Goal: Task Accomplishment & Management: Manage account settings

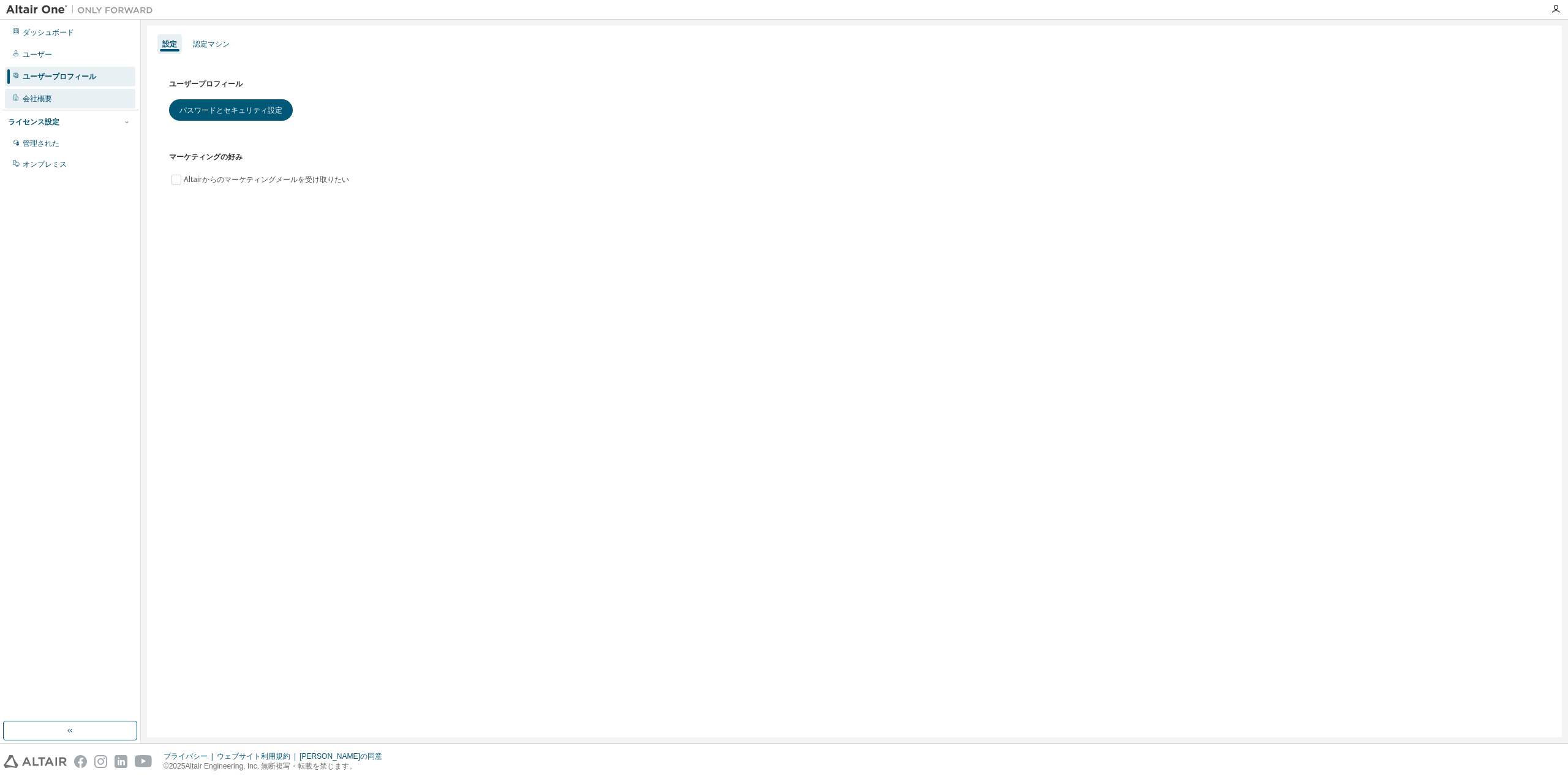
click at [56, 94] on div "会社概要" at bounding box center [70, 98] width 130 height 20
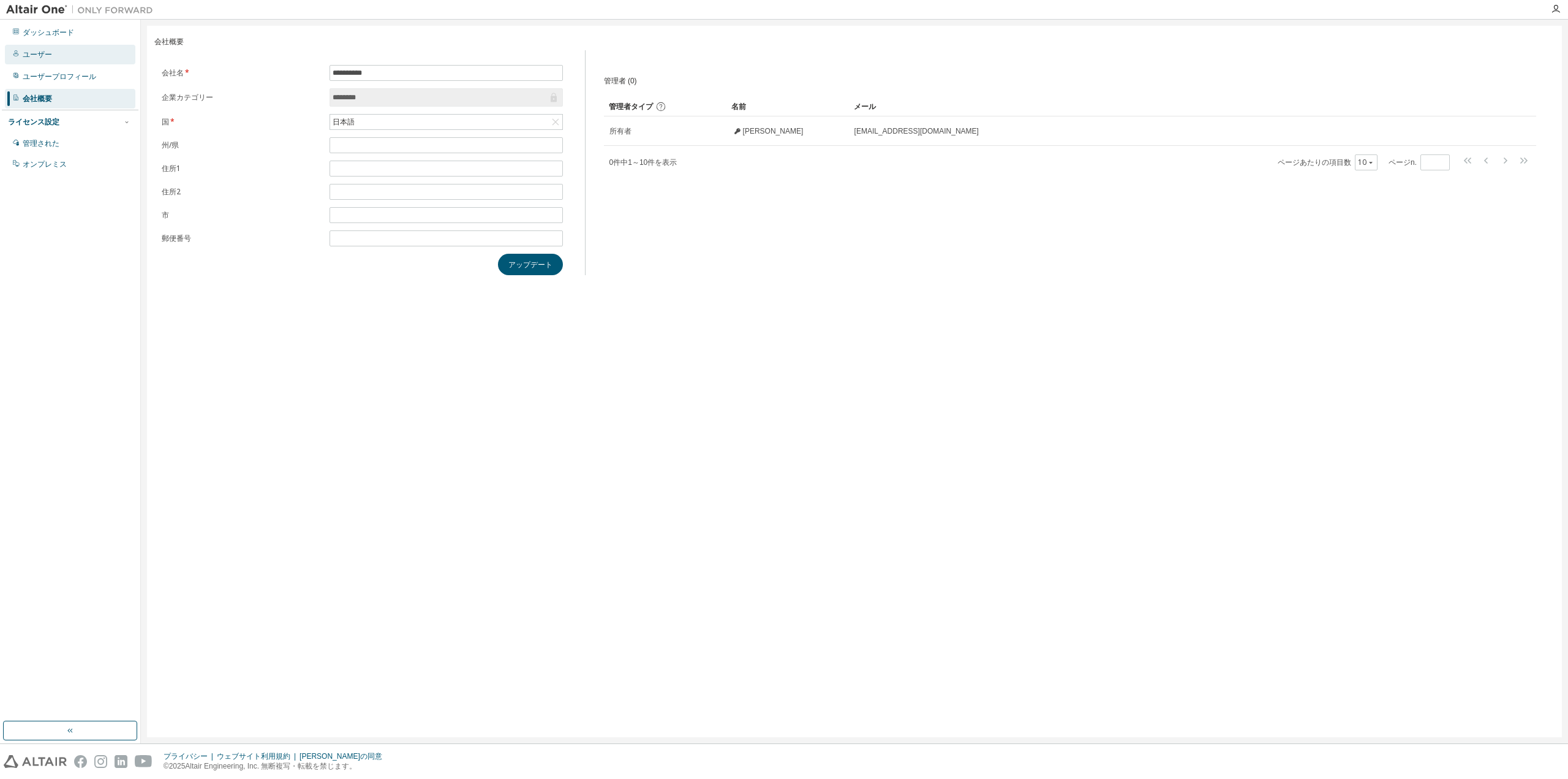
click at [51, 60] on div "ユーザー" at bounding box center [70, 54] width 130 height 20
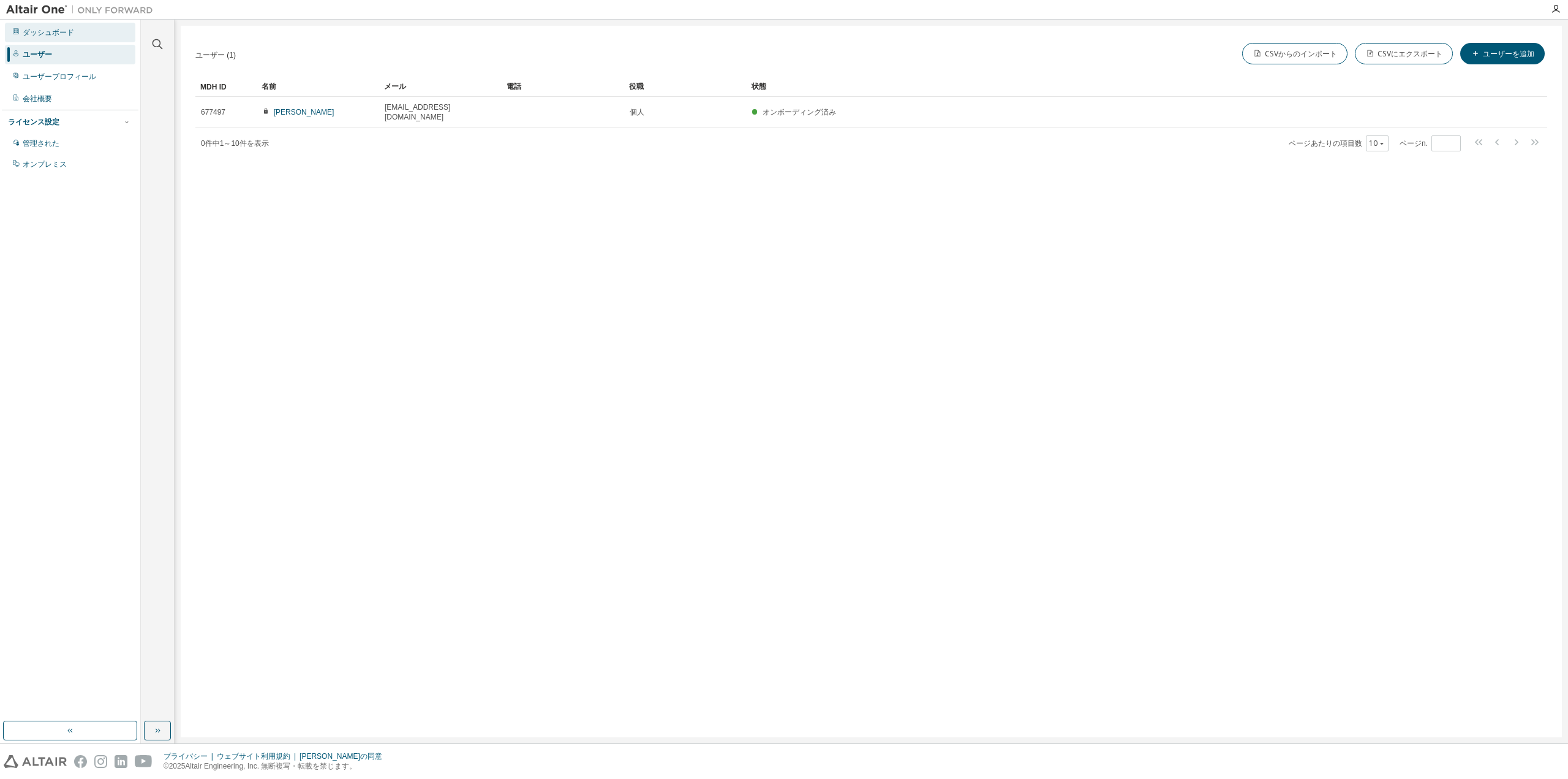
click at [53, 35] on font "ダッシュボード" at bounding box center [49, 32] width 52 height 9
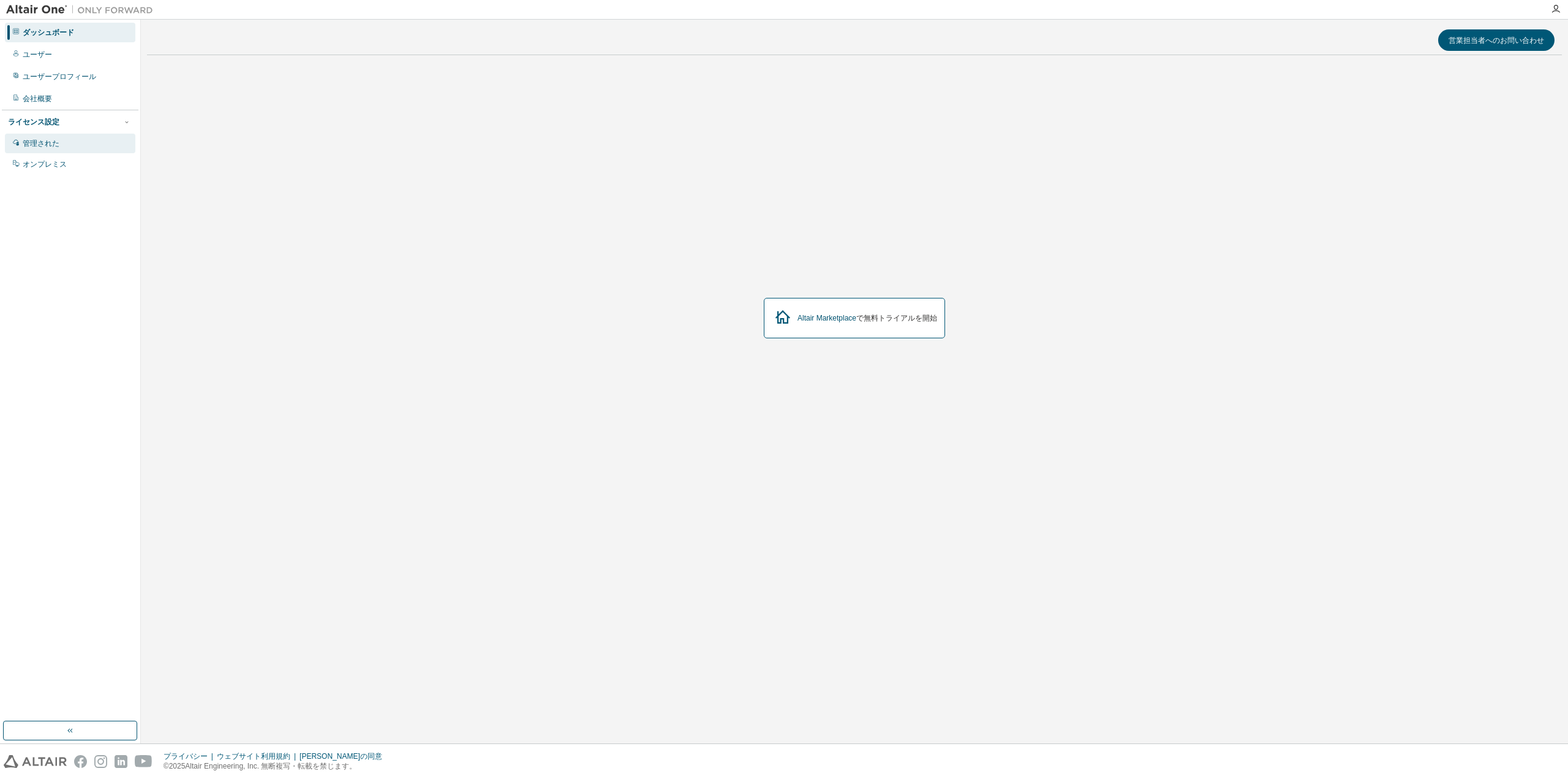
click at [60, 140] on div "管理された" at bounding box center [70, 143] width 130 height 20
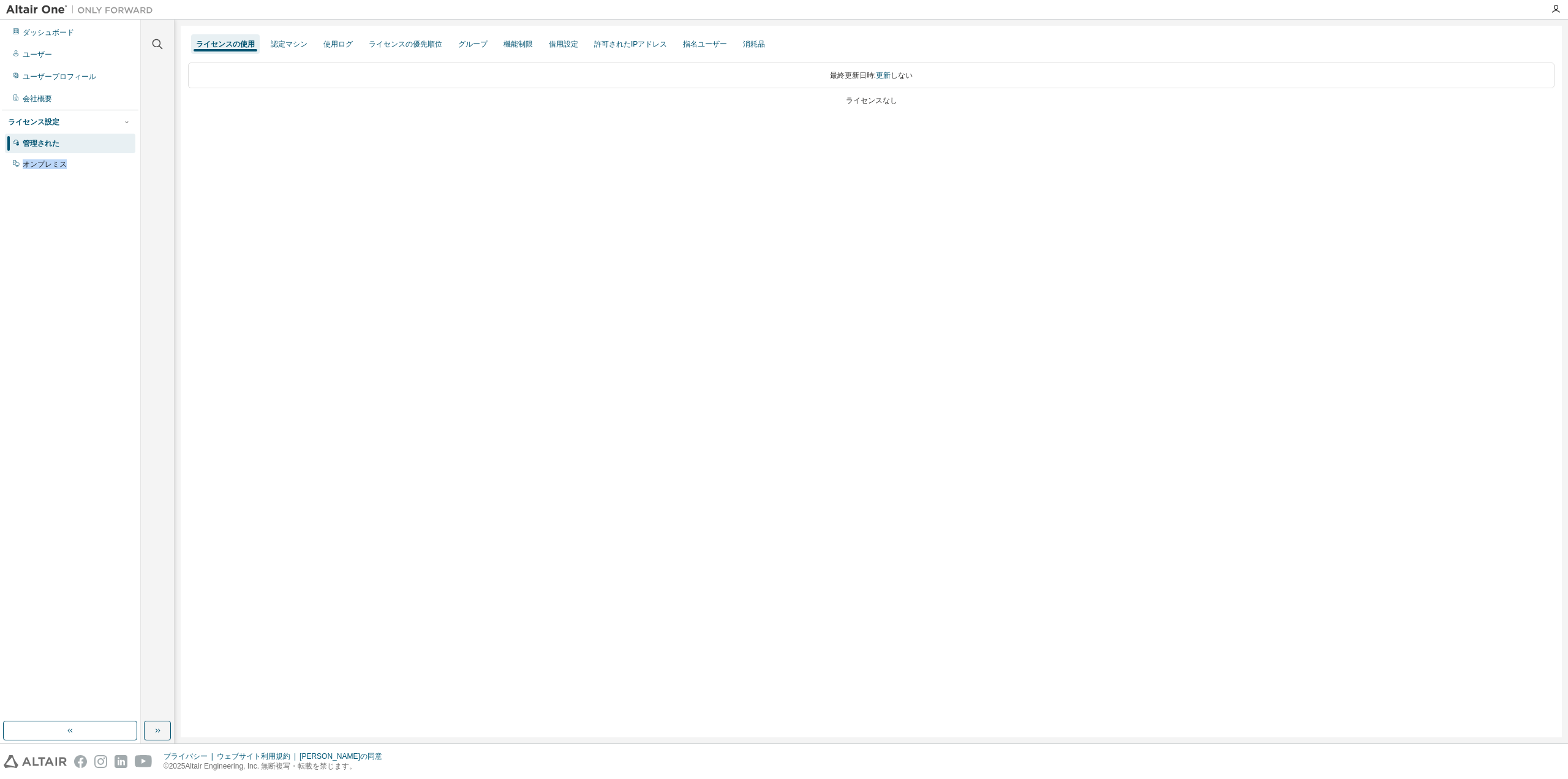
click at [64, 150] on div "管理された オンプレミス" at bounding box center [70, 154] width 136 height 41
click at [57, 167] on font "オンプレミス" at bounding box center [45, 164] width 44 height 9
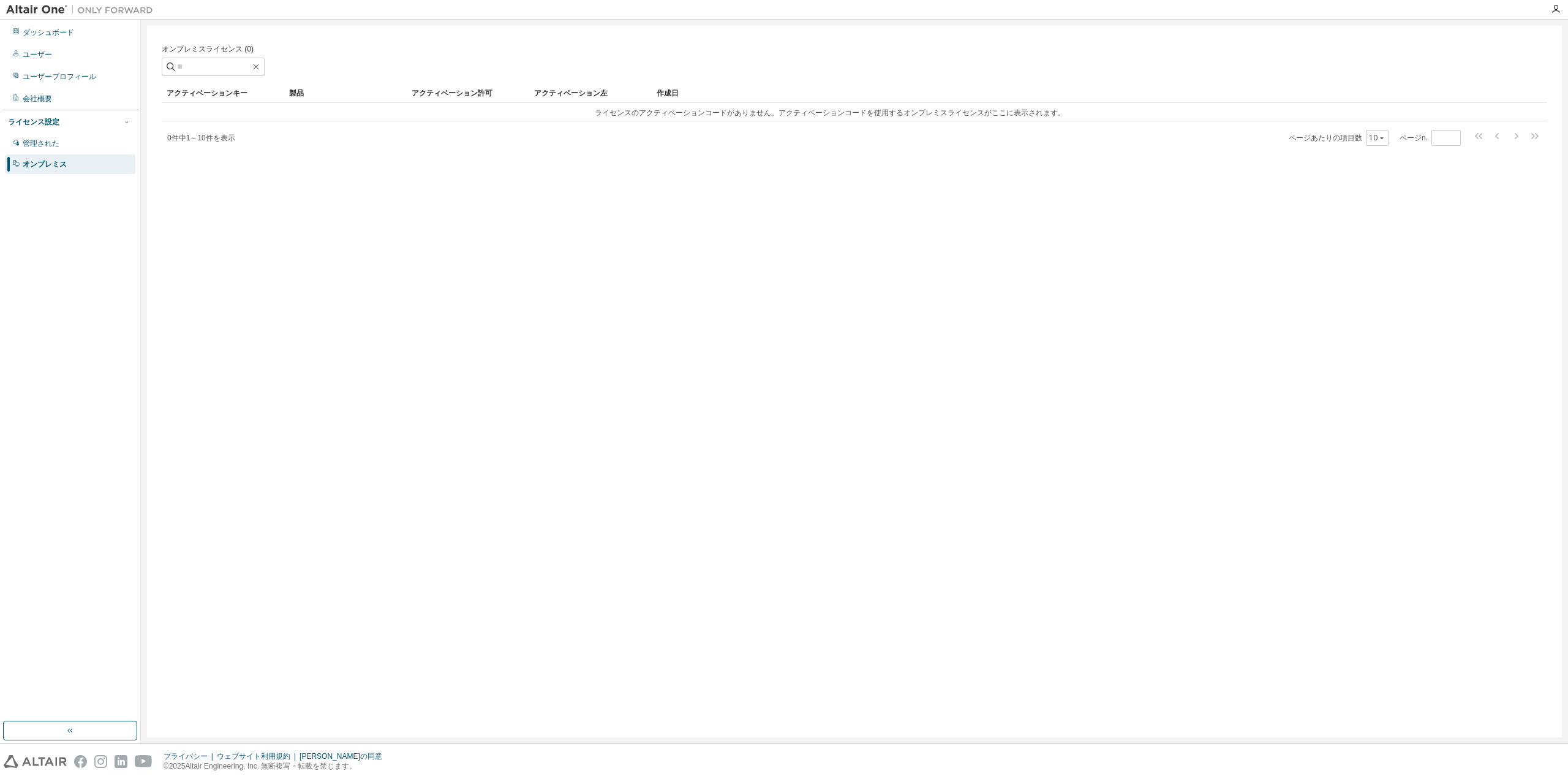
click at [55, 116] on div "ライセンス設定 管理された オンプレミス" at bounding box center [70, 143] width 136 height 66
click at [56, 118] on font "ライセンス設定" at bounding box center [34, 122] width 52 height 9
click at [50, 125] on font "ライセンス設定" at bounding box center [34, 122] width 52 height 9
click at [84, 119] on div "ライセンス設定" at bounding box center [70, 122] width 125 height 11
click at [60, 121] on div "ライセンス設定" at bounding box center [70, 122] width 125 height 11
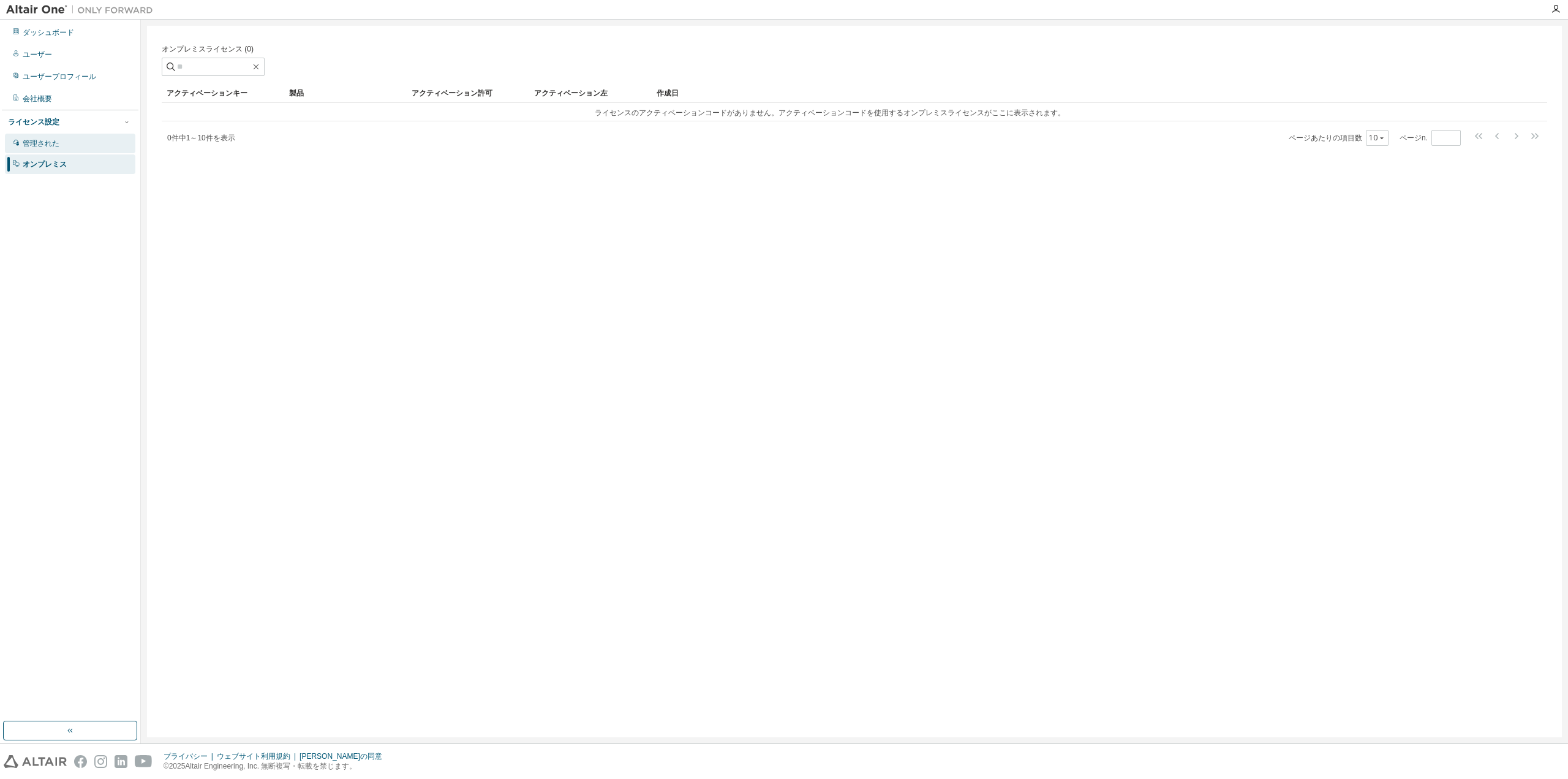
click at [48, 150] on div "管理された" at bounding box center [70, 143] width 130 height 20
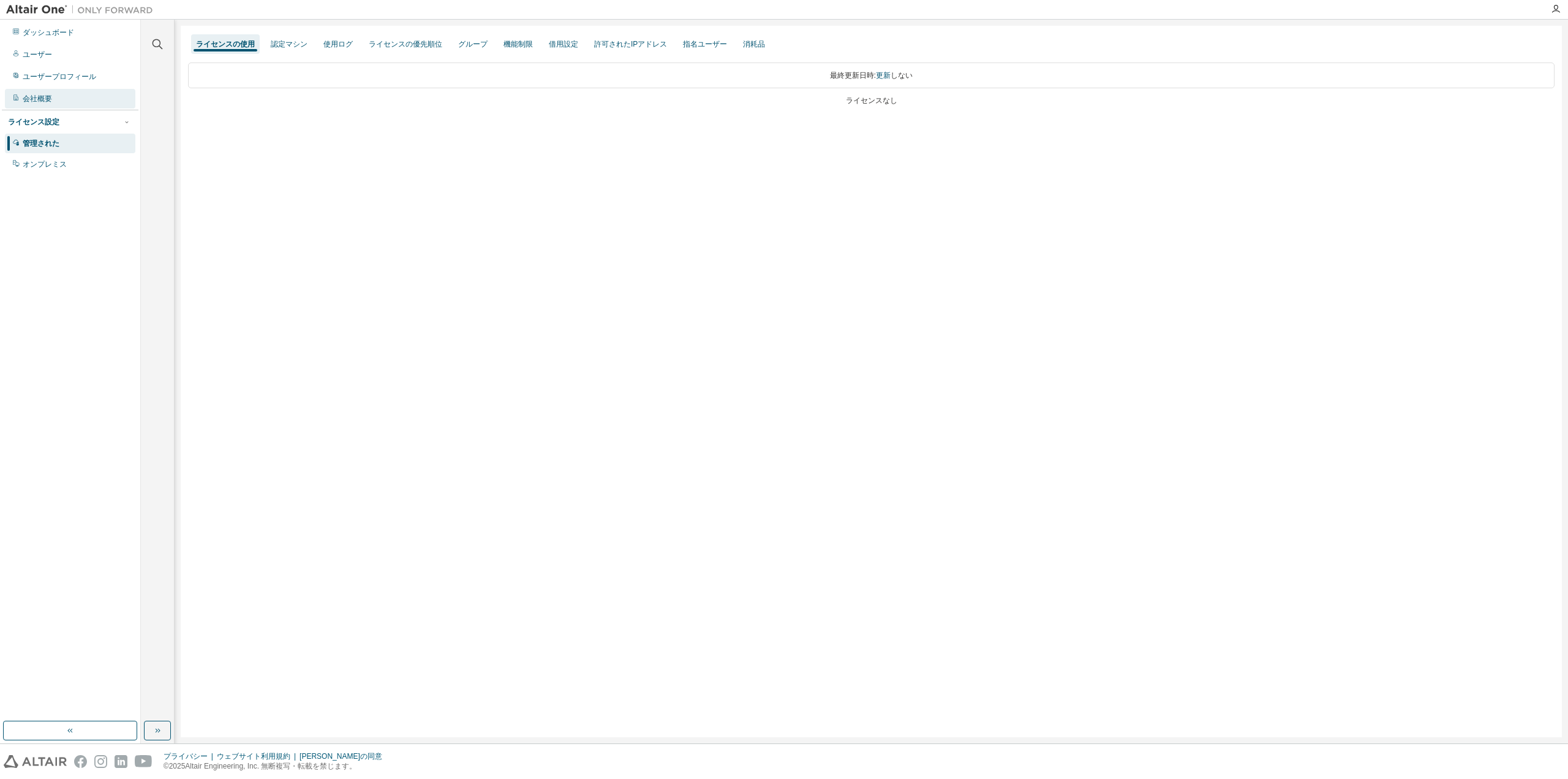
click at [40, 96] on font "会社概要" at bounding box center [38, 98] width 30 height 9
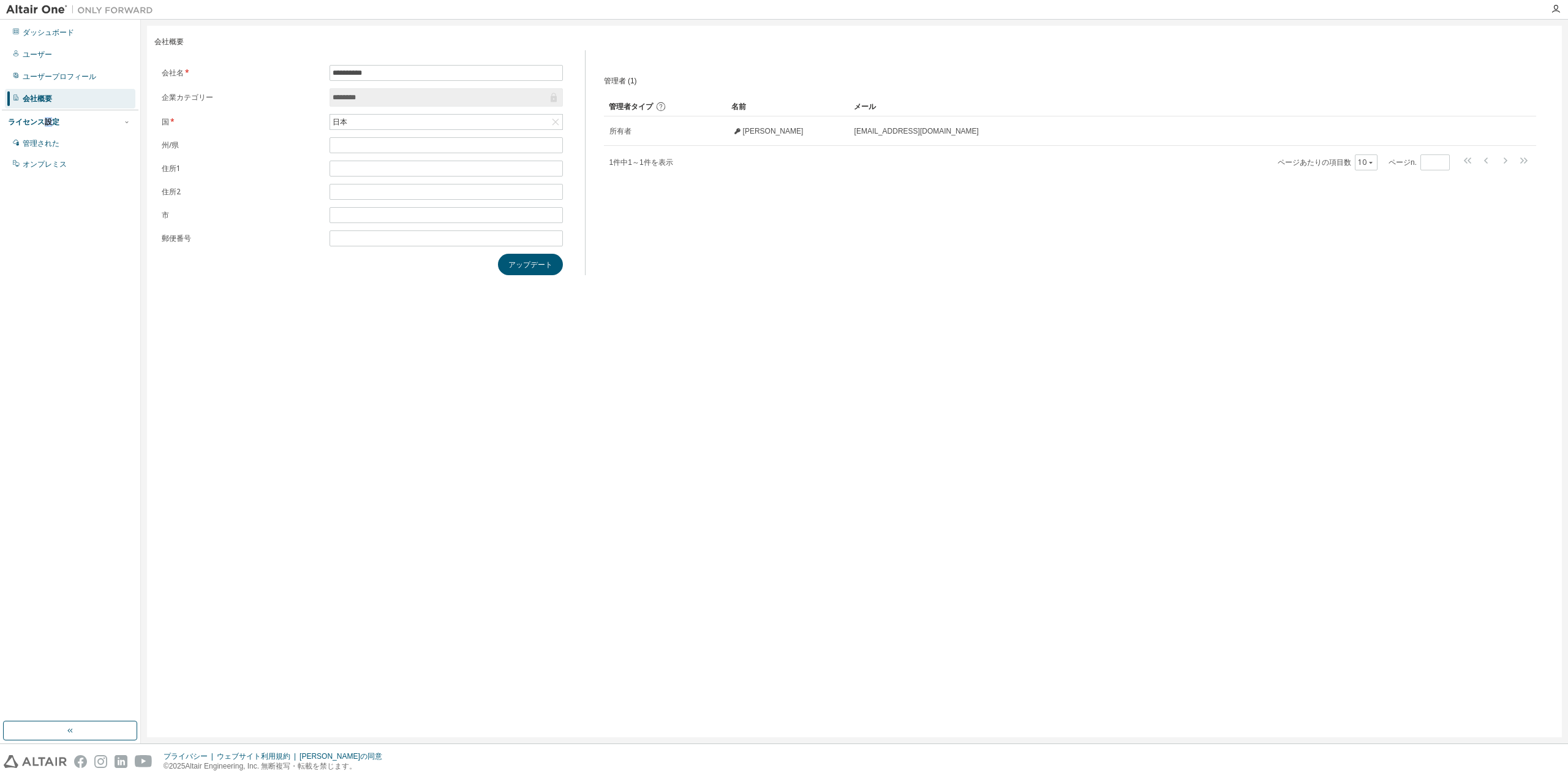
click at [51, 124] on font "ライセンス設定" at bounding box center [34, 122] width 52 height 9
click at [52, 123] on font "ライセンス設定" at bounding box center [34, 122] width 52 height 9
click at [122, 122] on span "button" at bounding box center [127, 122] width 10 height 10
click at [63, 119] on div "ライセンス設定" at bounding box center [70, 122] width 125 height 11
click at [47, 118] on font "ライセンス設定" at bounding box center [34, 122] width 52 height 9
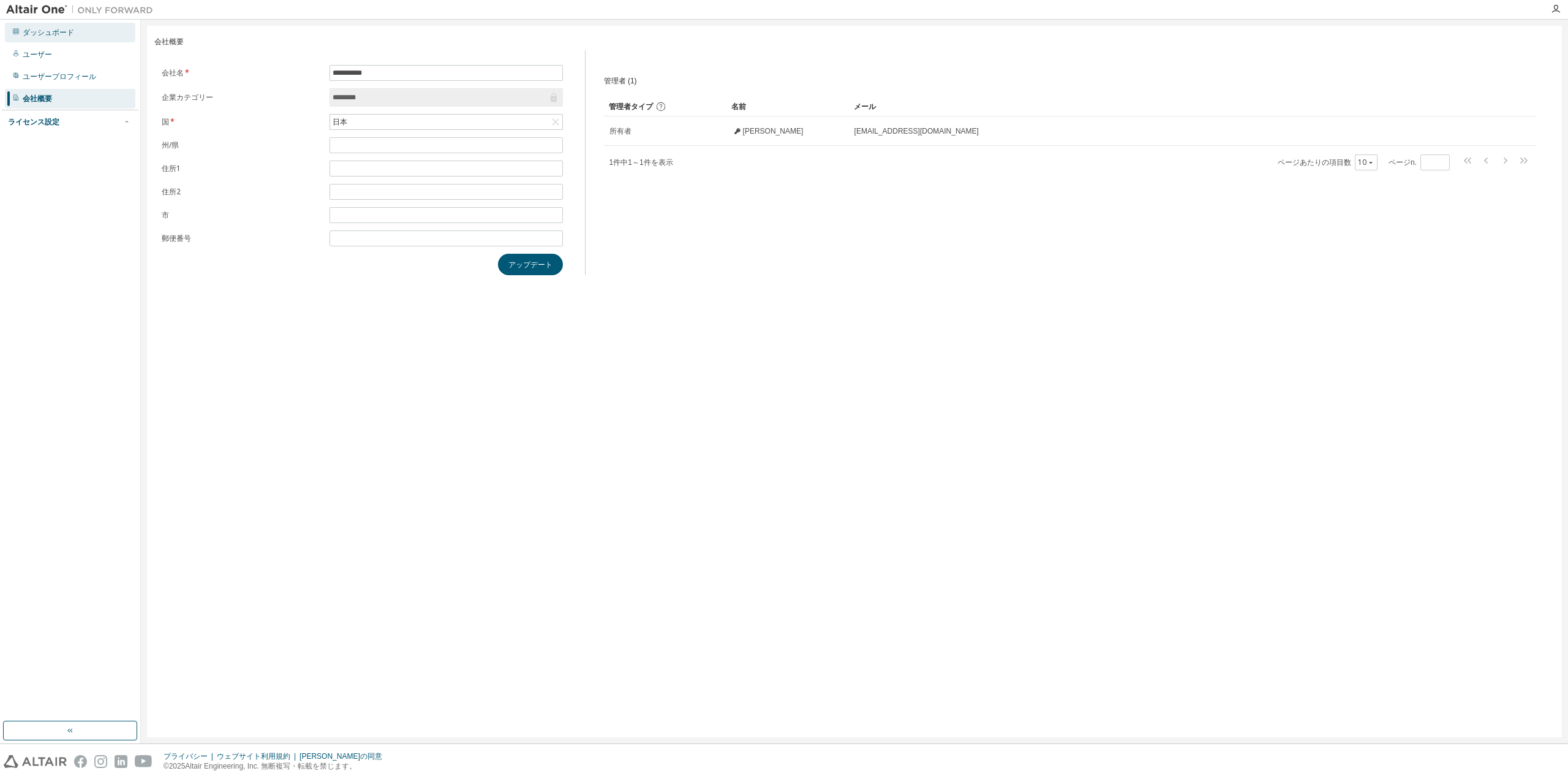
click at [40, 38] on div "ダッシュボード" at bounding box center [70, 32] width 130 height 20
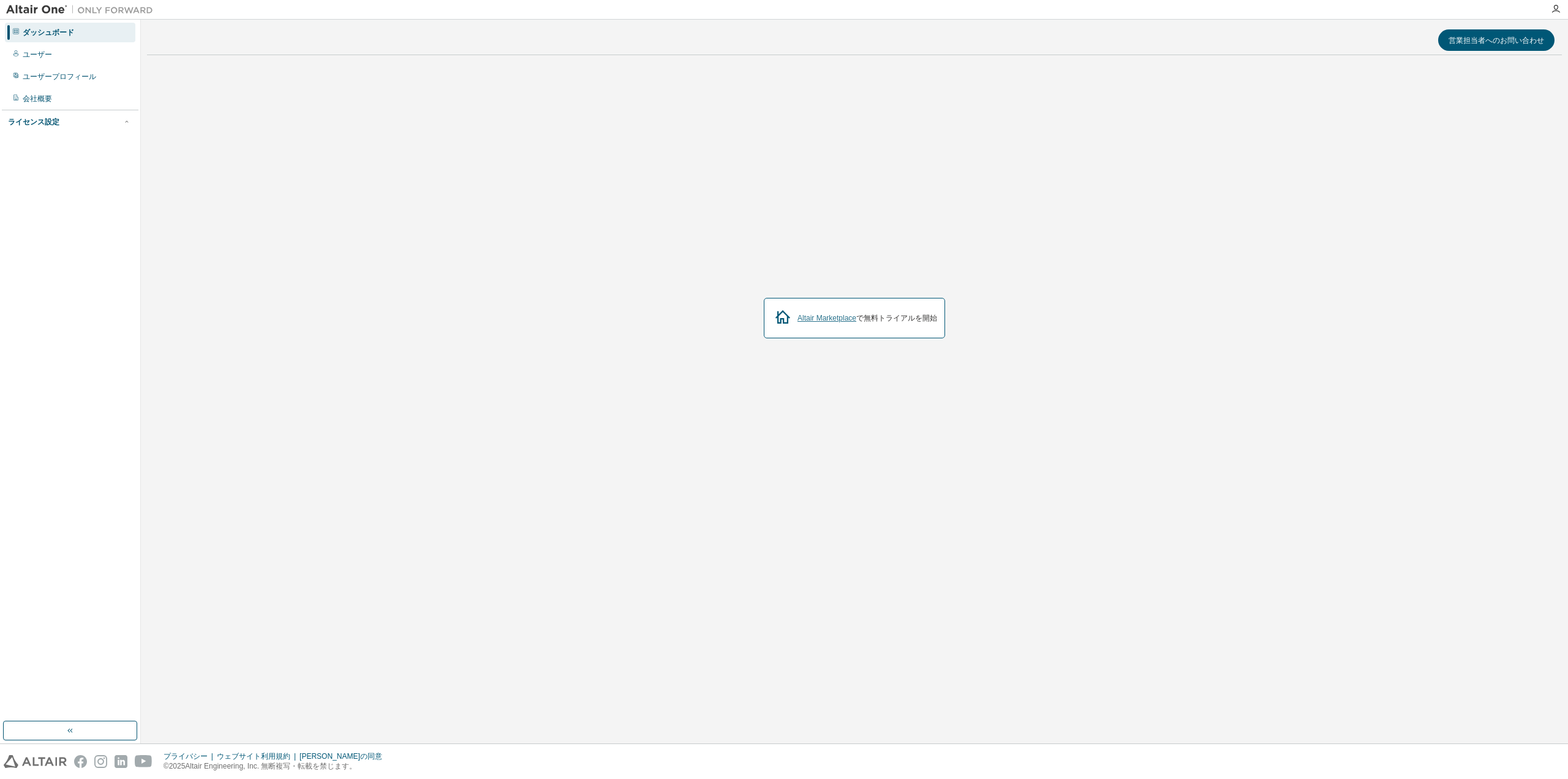
click at [826, 315] on font "Altair Marketplace" at bounding box center [826, 318] width 59 height 9
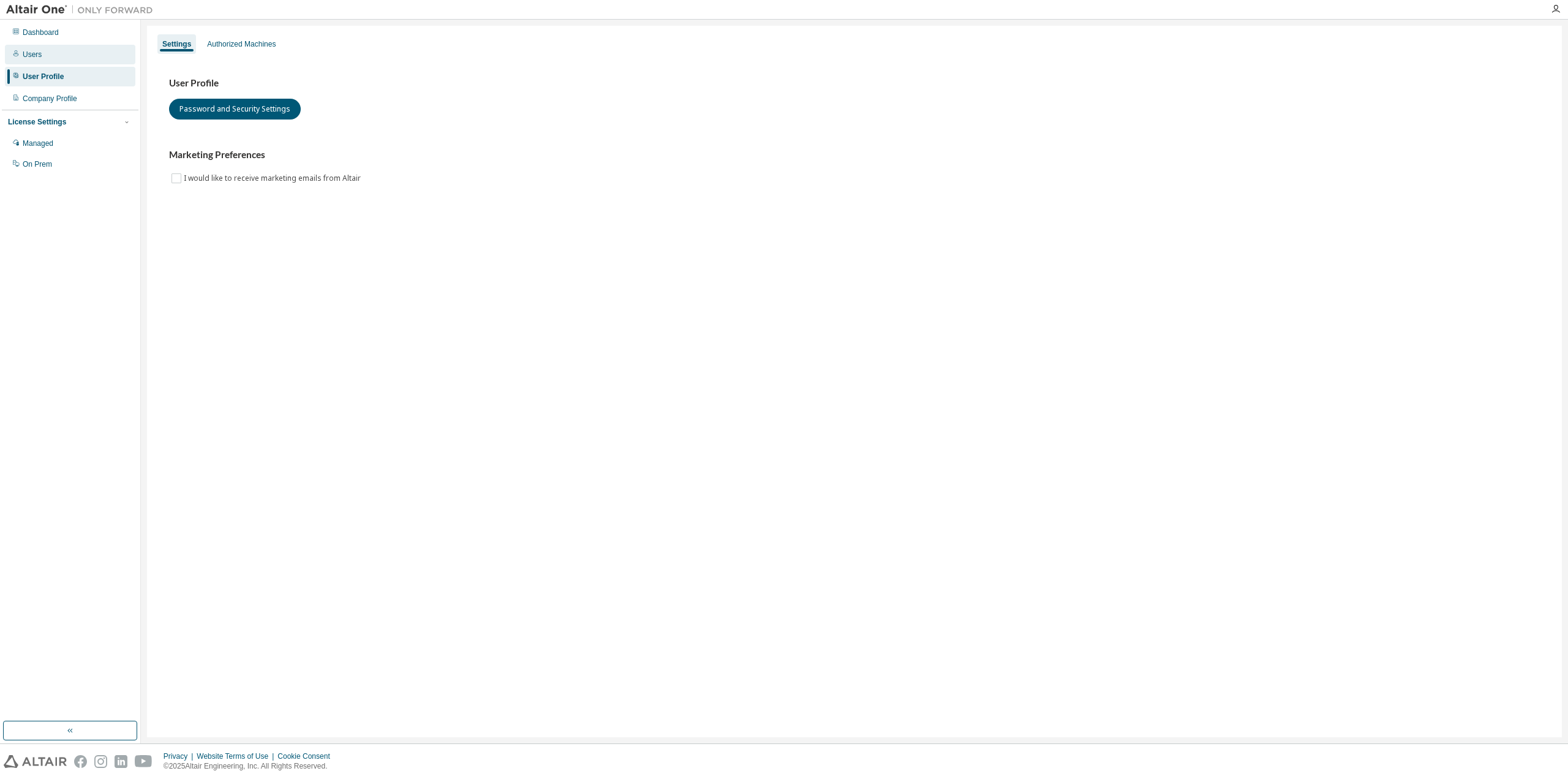
click at [54, 47] on div "Users" at bounding box center [70, 54] width 130 height 20
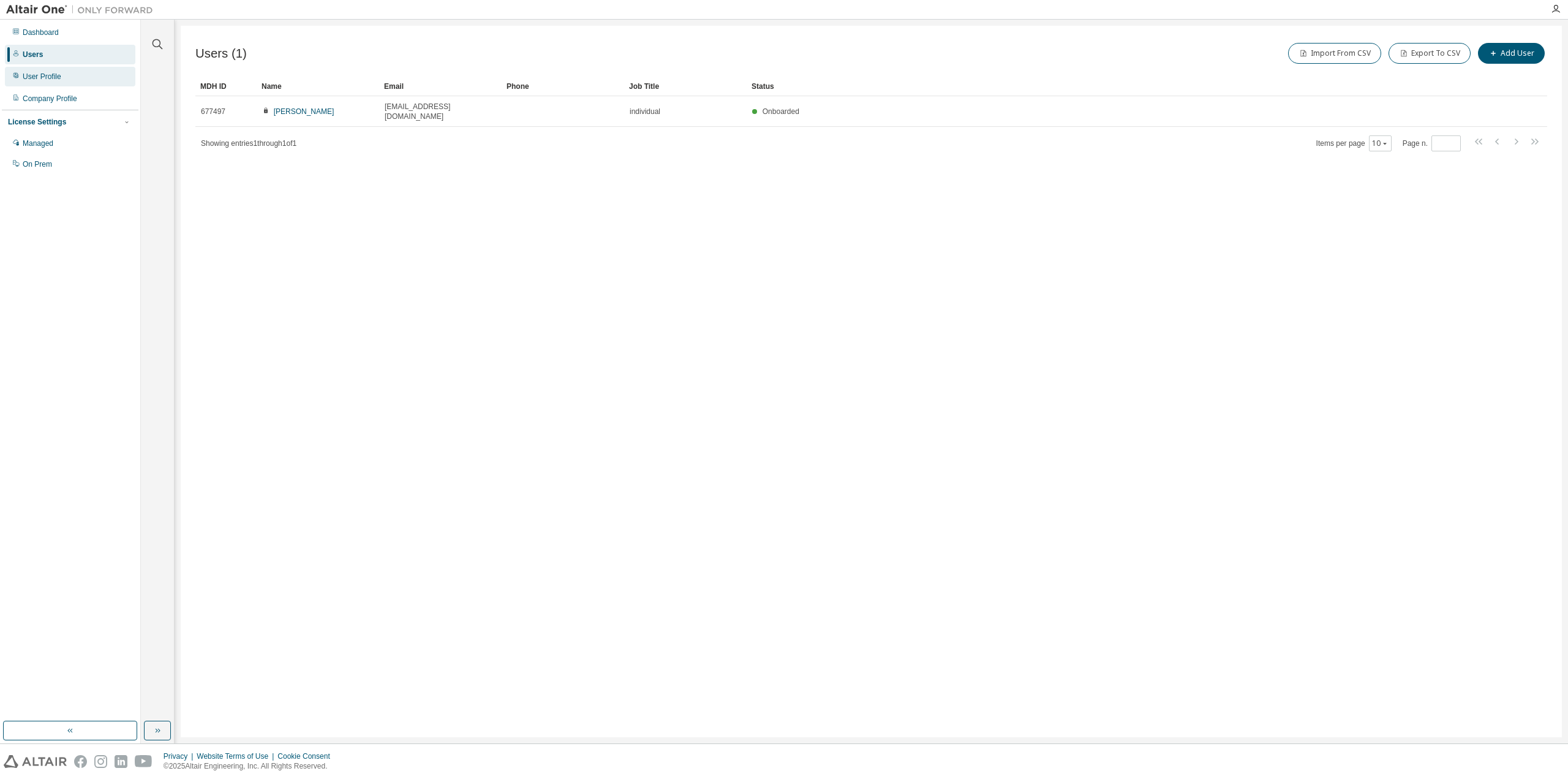
click at [63, 79] on div "User Profile" at bounding box center [70, 76] width 130 height 20
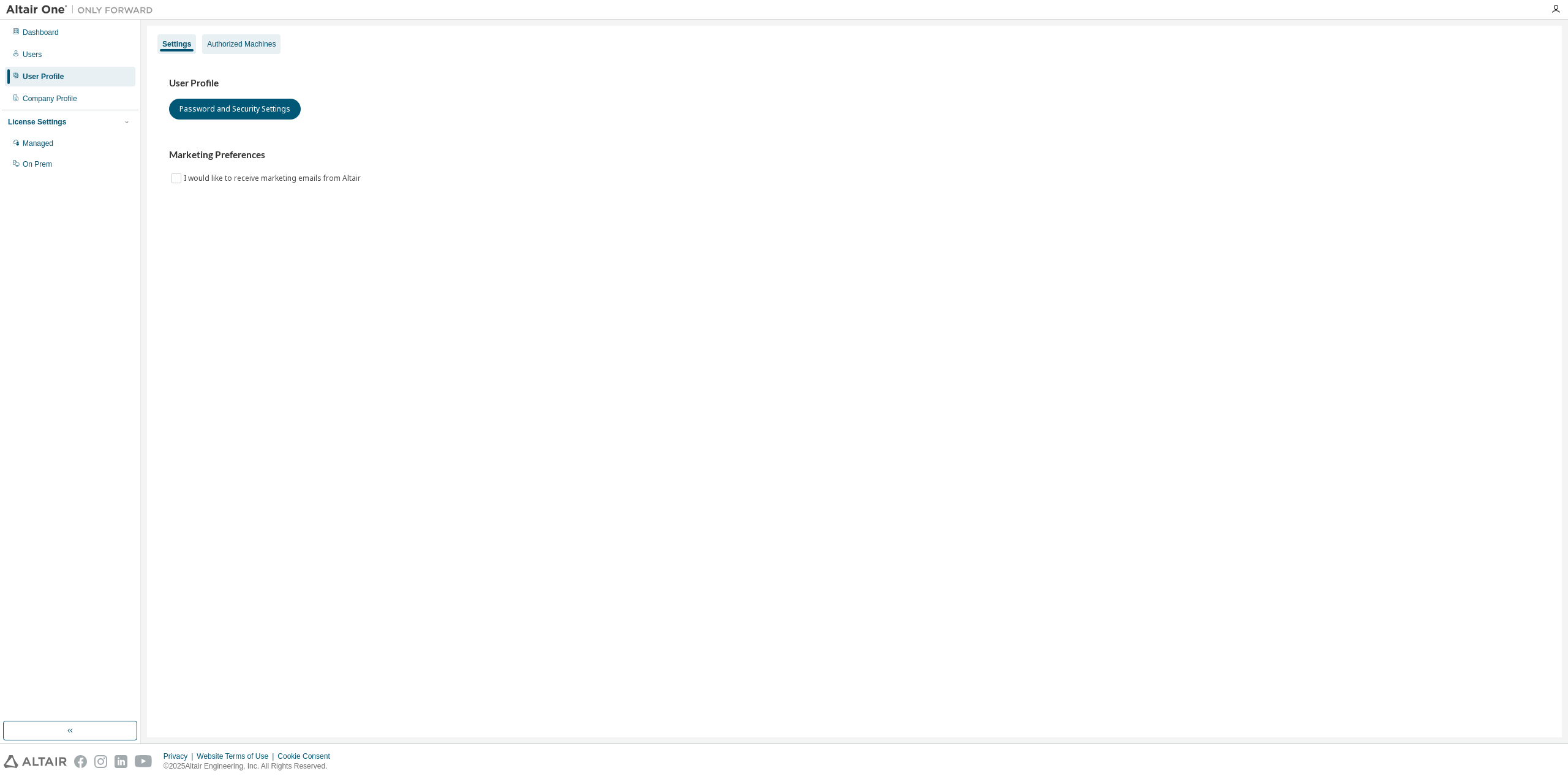
click at [238, 46] on div "Authorized Machines" at bounding box center [241, 44] width 69 height 10
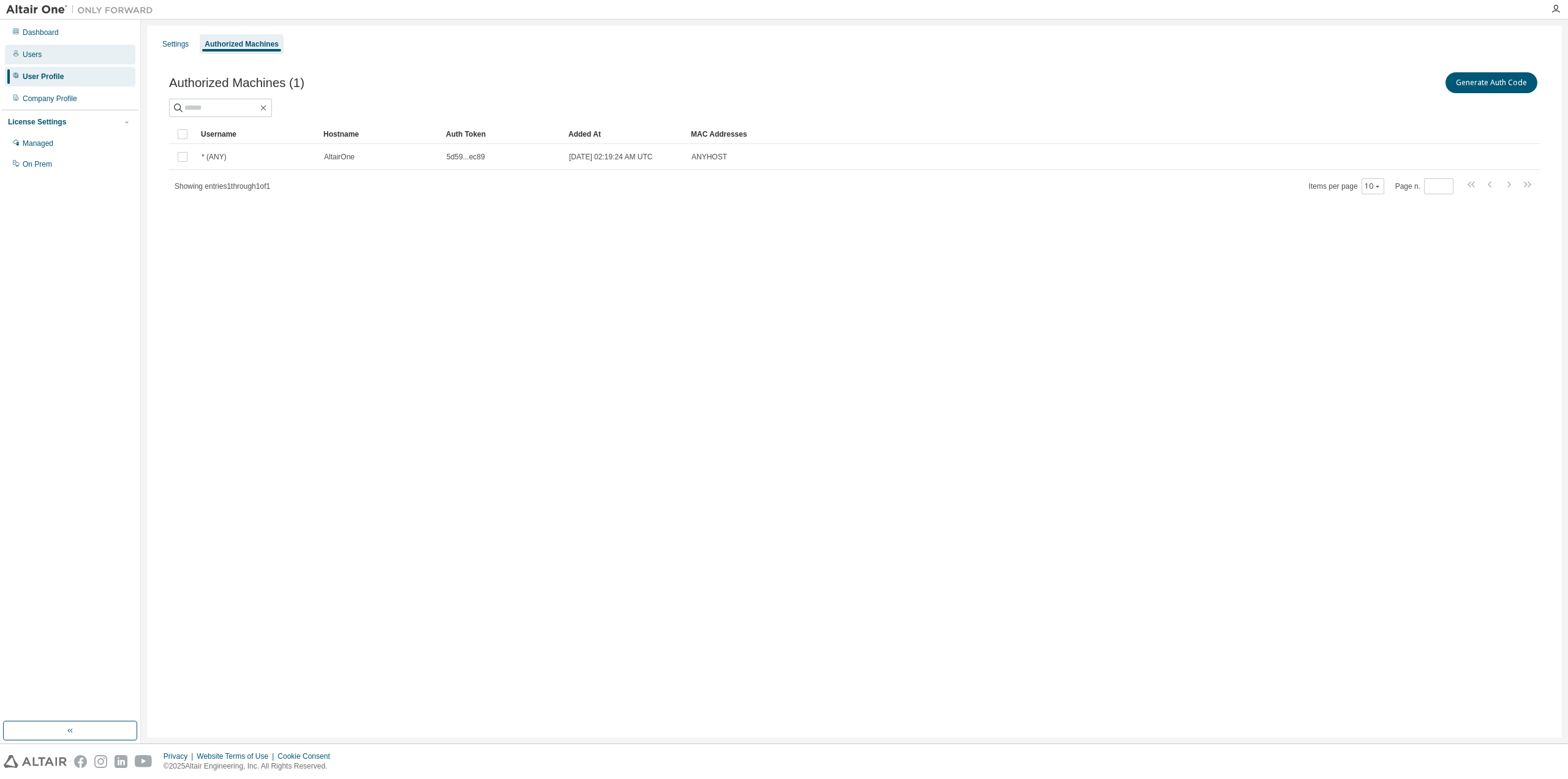
click at [56, 56] on div "Users" at bounding box center [70, 54] width 130 height 20
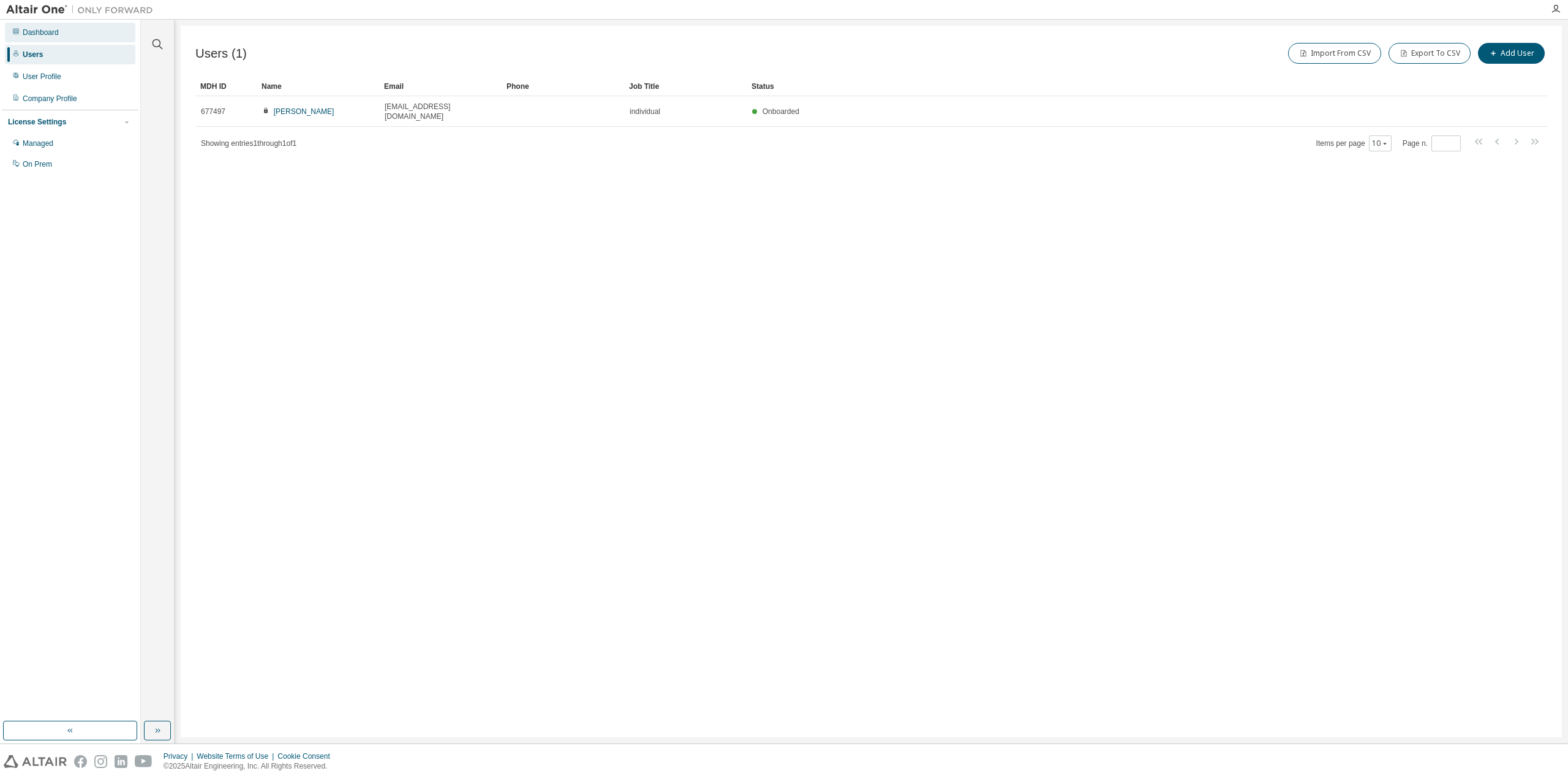
click at [65, 30] on div "Dashboard" at bounding box center [70, 32] width 130 height 20
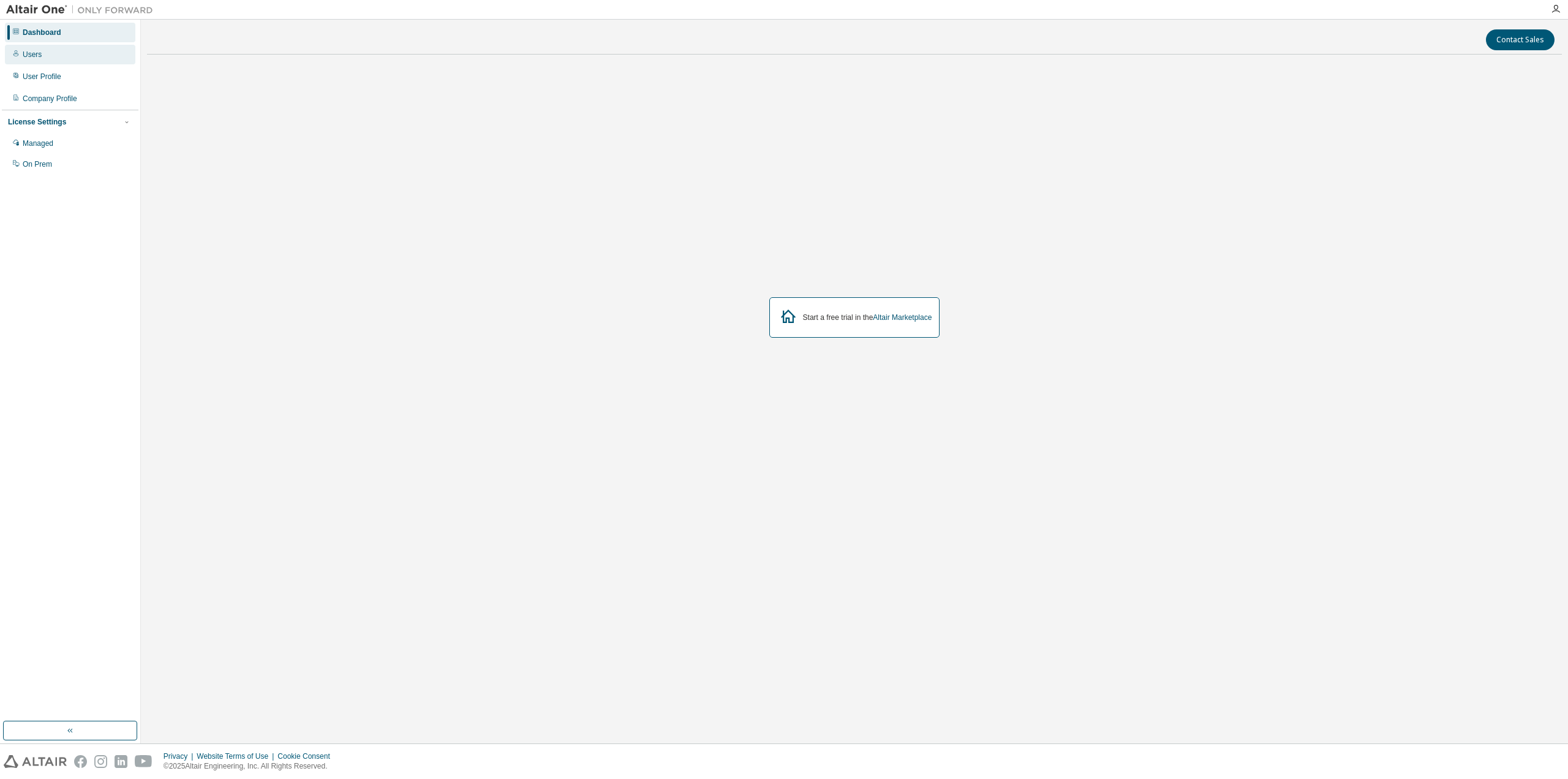
click at [52, 64] on div "Dashboard Users User Profile Company Profile License Settings Managed On Prem" at bounding box center [70, 98] width 136 height 154
click at [52, 56] on div "Users" at bounding box center [70, 54] width 130 height 20
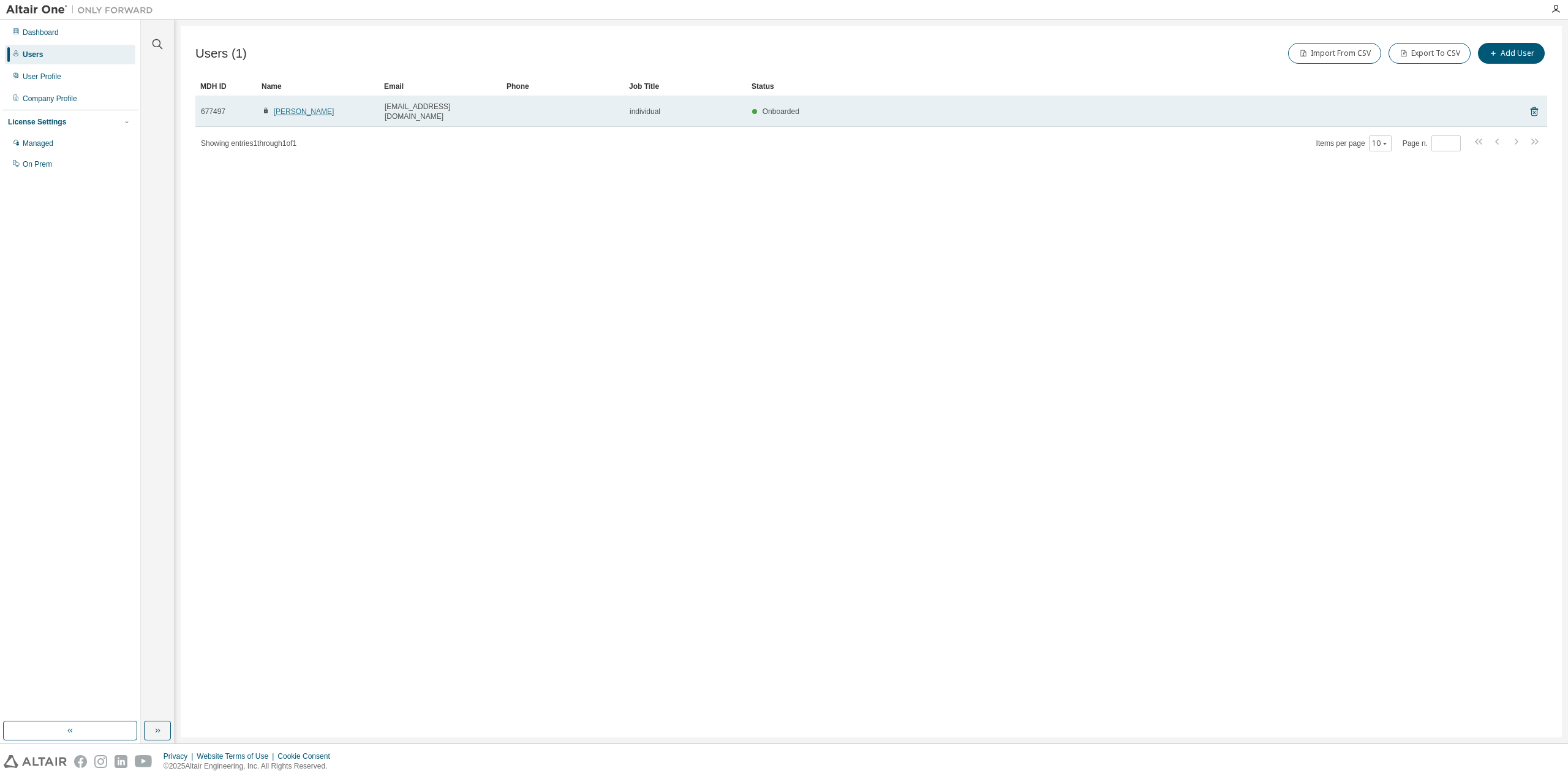
click at [304, 107] on link "KOHEI WATANABE" at bounding box center [303, 111] width 60 height 9
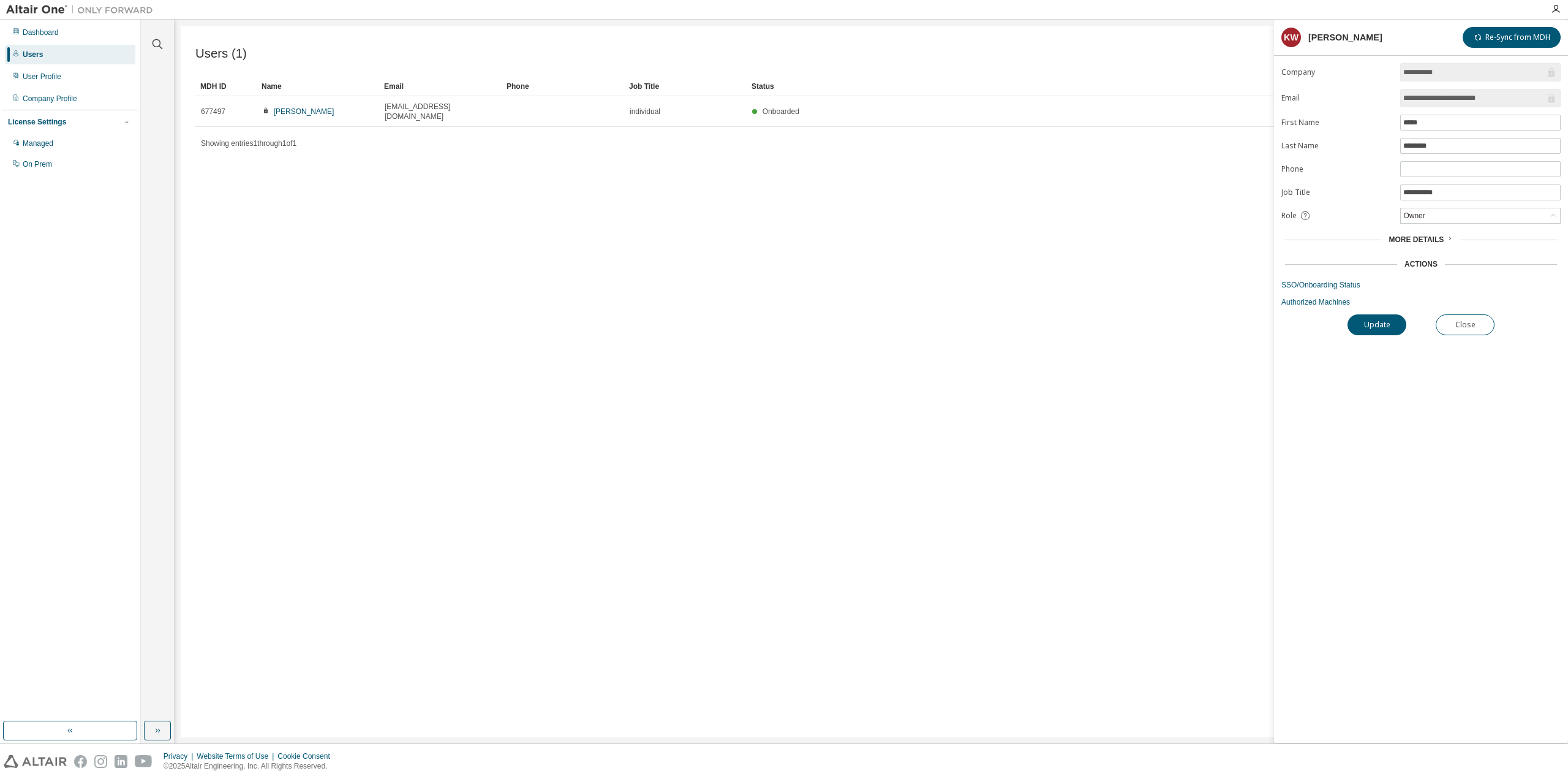
click at [1429, 240] on span "More Details" at bounding box center [1417, 239] width 55 height 9
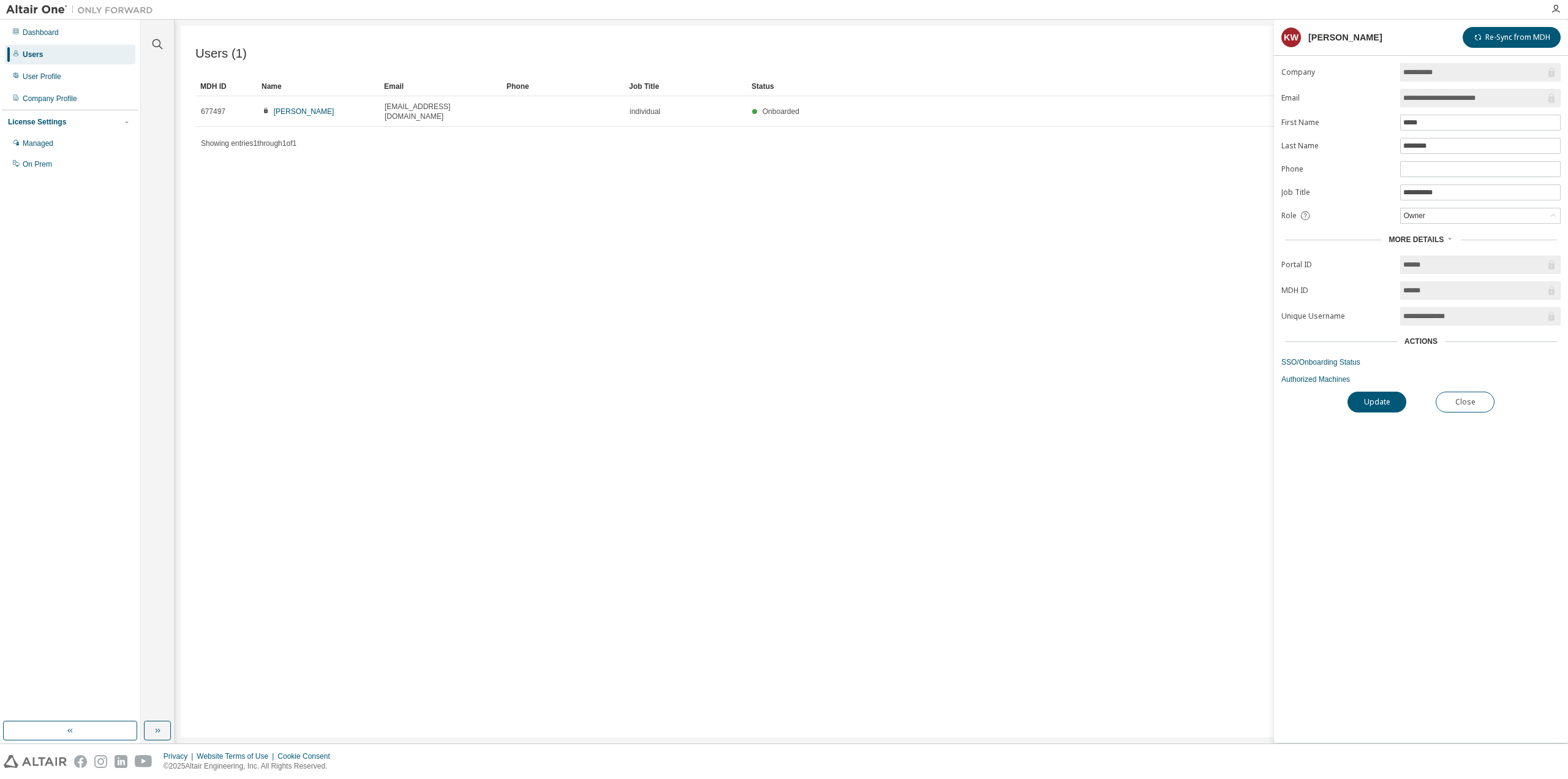
drag, startPoint x: 1398, startPoint y: 475, endPoint x: 1389, endPoint y: 476, distance: 9.1
click at [1439, 217] on div "所有者" at bounding box center [1480, 216] width 159 height 15
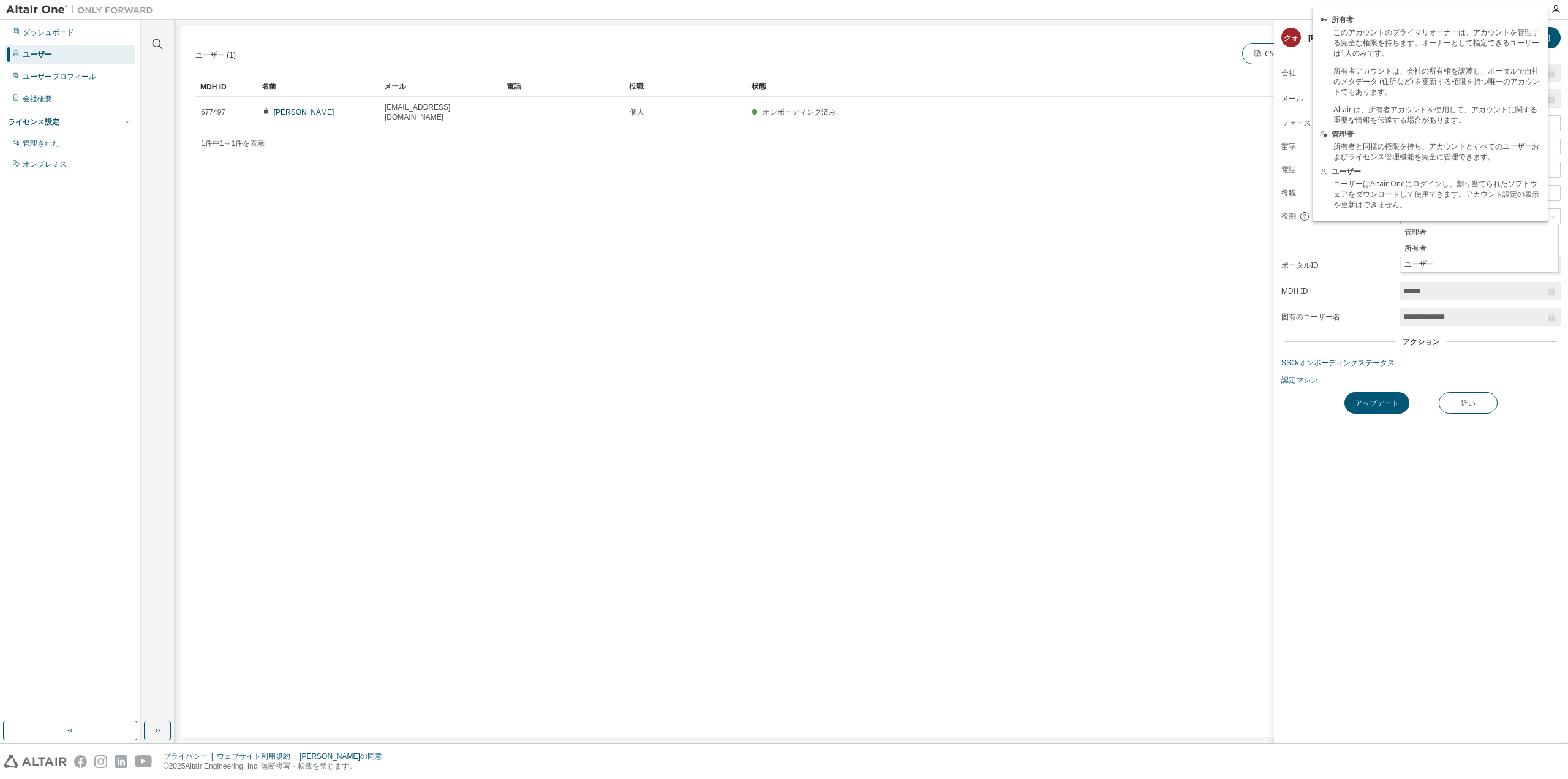
click at [1307, 217] on icon at bounding box center [1305, 217] width 11 height 11
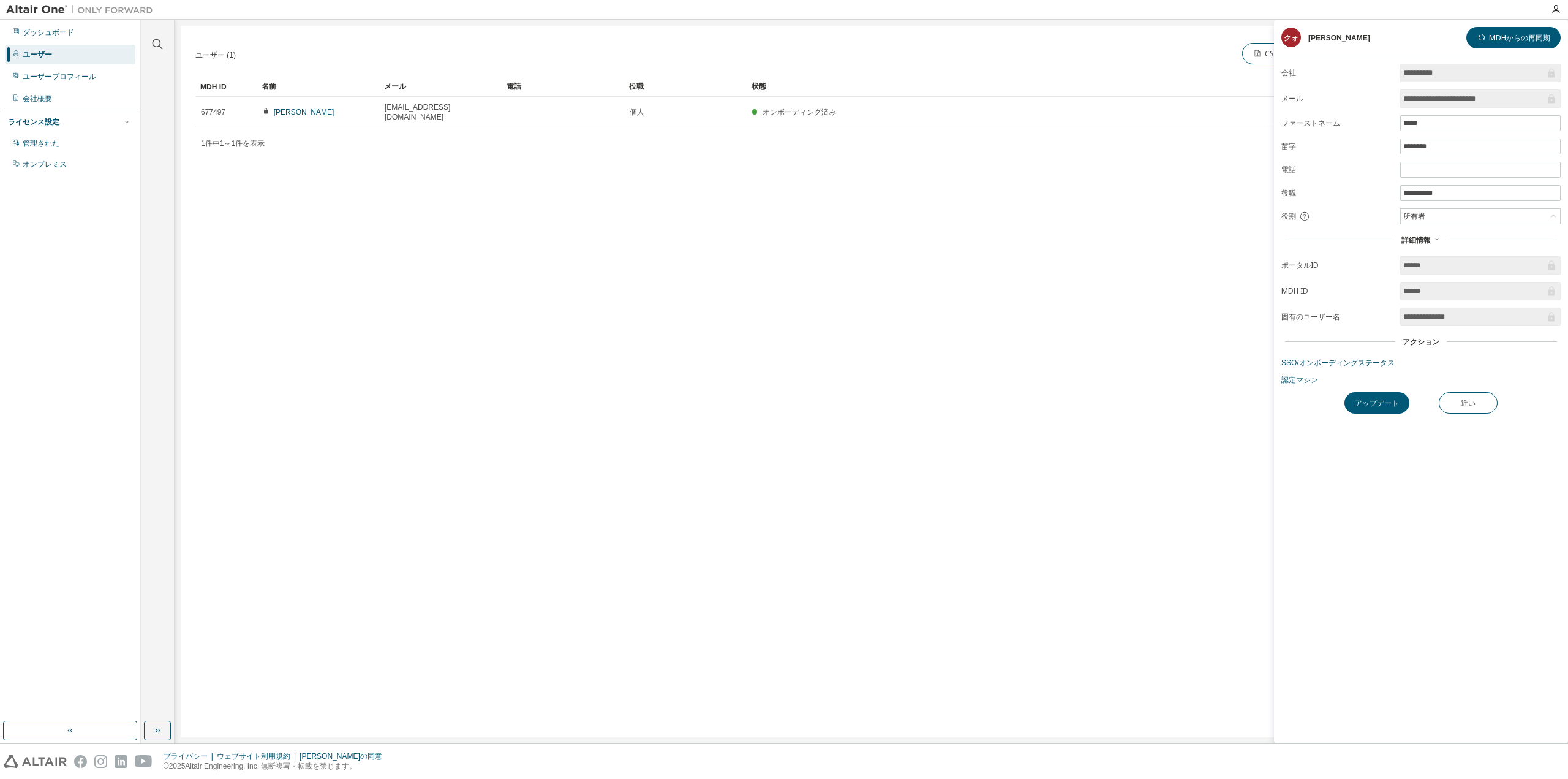
click at [1300, 217] on icon at bounding box center [1305, 217] width 11 height 11
drag, startPoint x: 1303, startPoint y: 217, endPoint x: 1337, endPoint y: 234, distance: 38.0
click at [1334, 233] on form "**********" at bounding box center [1421, 224] width 279 height 321
click at [1415, 267] on input "******" at bounding box center [1474, 266] width 142 height 13
click at [1360, 394] on button "アップデート" at bounding box center [1377, 402] width 65 height 21
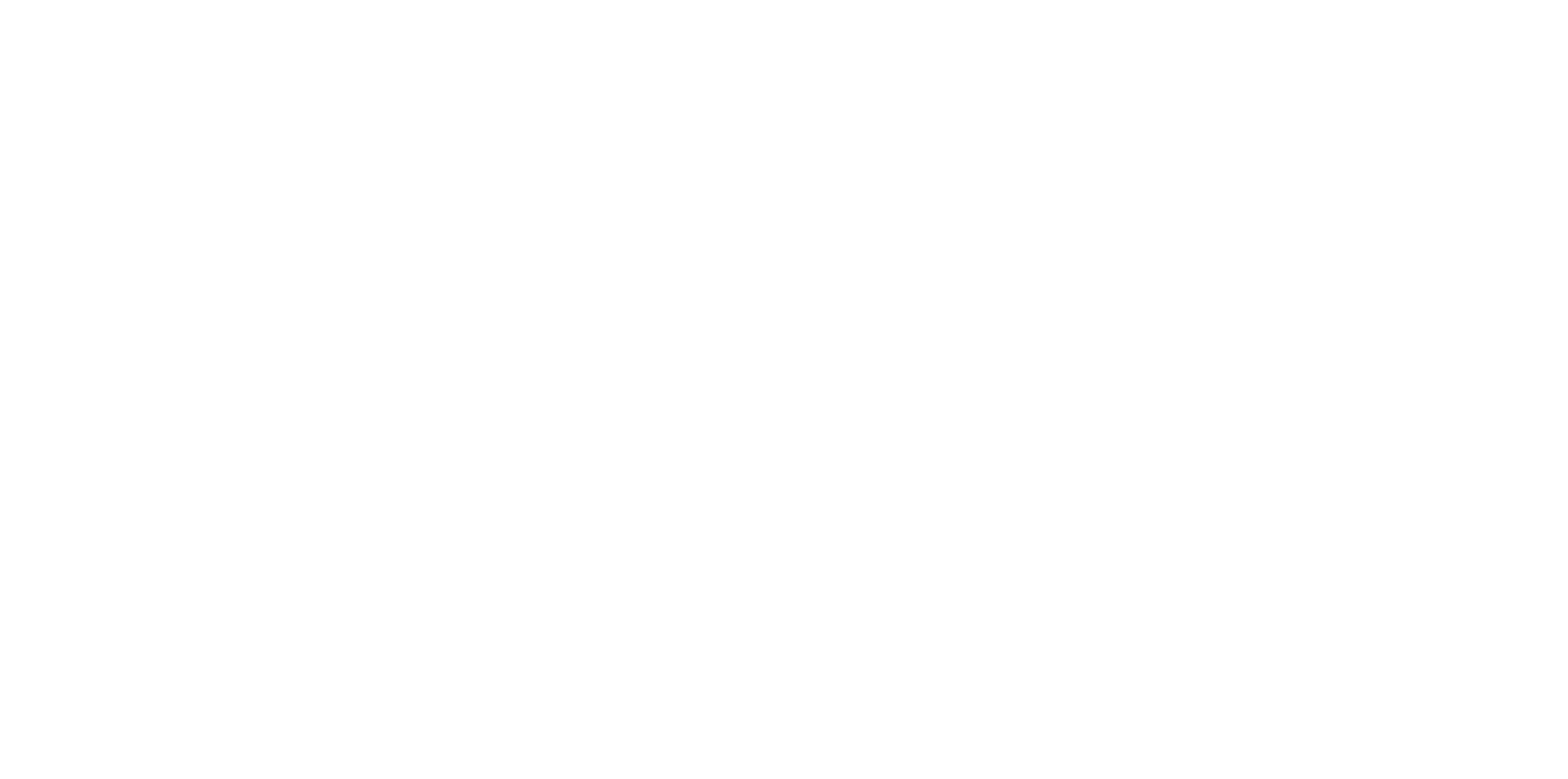
drag, startPoint x: 547, startPoint y: 218, endPoint x: 501, endPoint y: 206, distance: 47.5
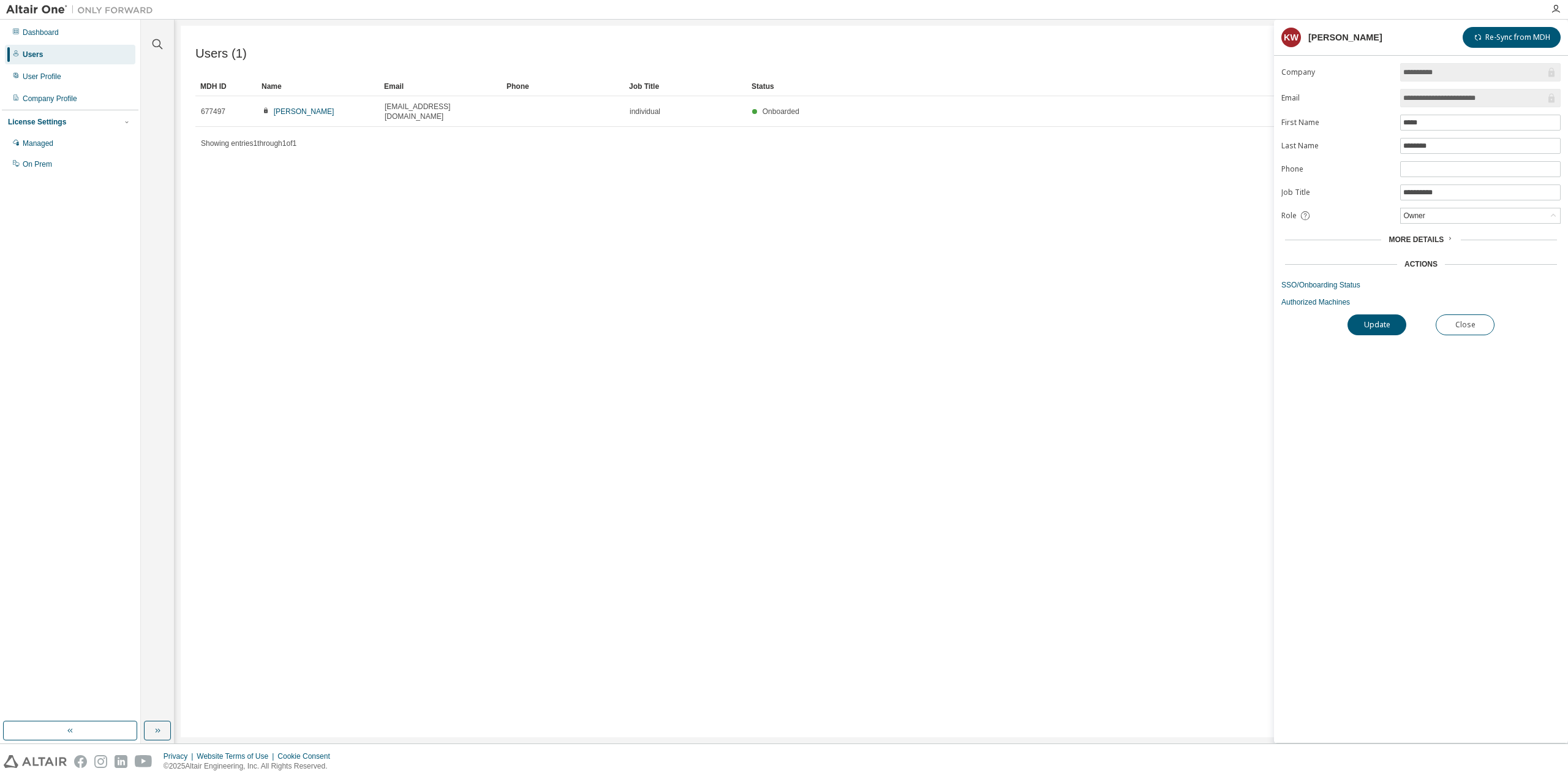
click at [1431, 242] on span "More Details" at bounding box center [1417, 239] width 55 height 9
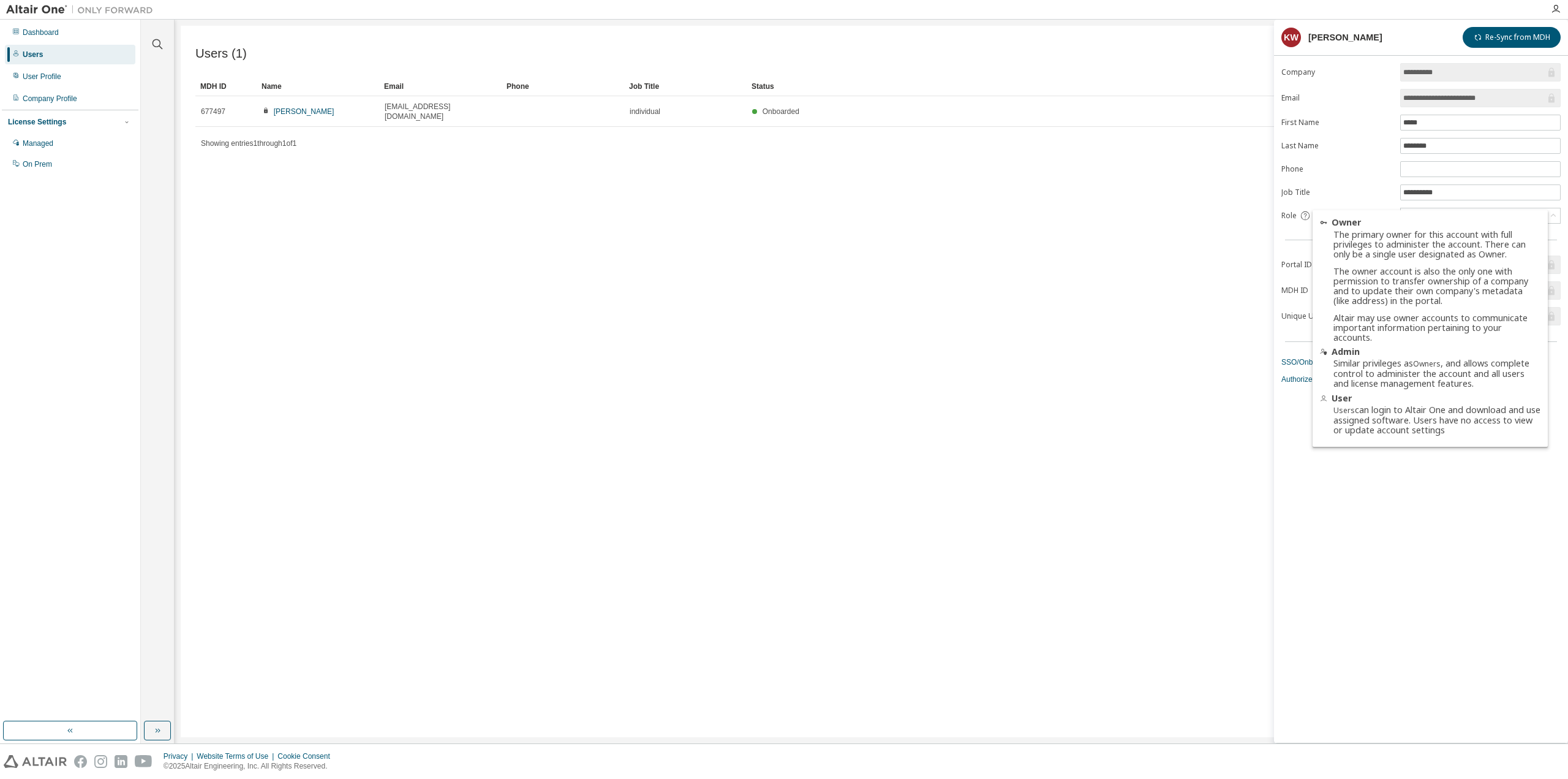
click at [1304, 215] on icon at bounding box center [1305, 216] width 11 height 11
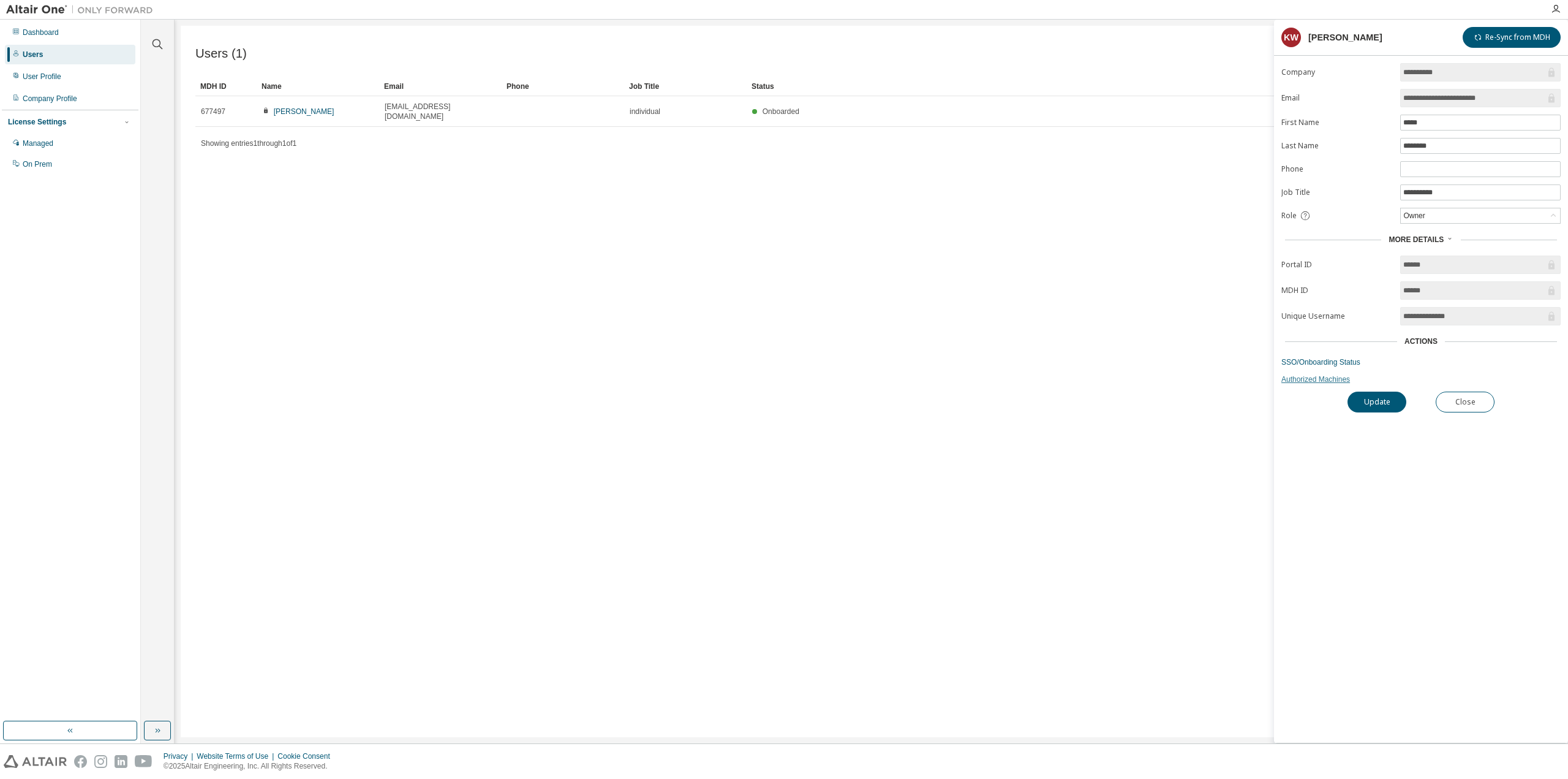
click at [1344, 383] on link "Authorized Machines" at bounding box center [1421, 379] width 279 height 10
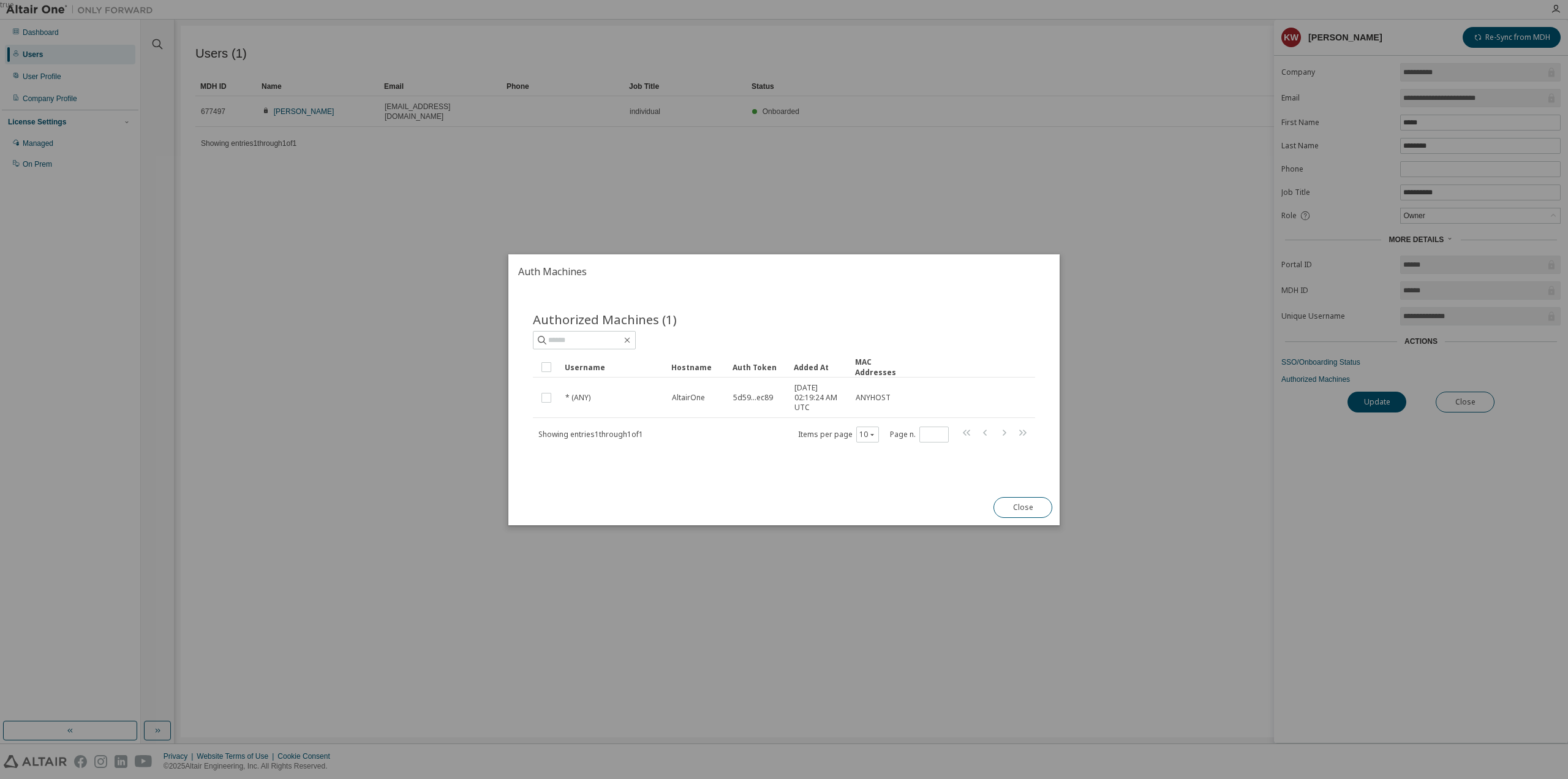
drag, startPoint x: 1033, startPoint y: 499, endPoint x: 1050, endPoint y: 497, distance: 17.1
click at [1035, 498] on button "Close" at bounding box center [1022, 508] width 59 height 21
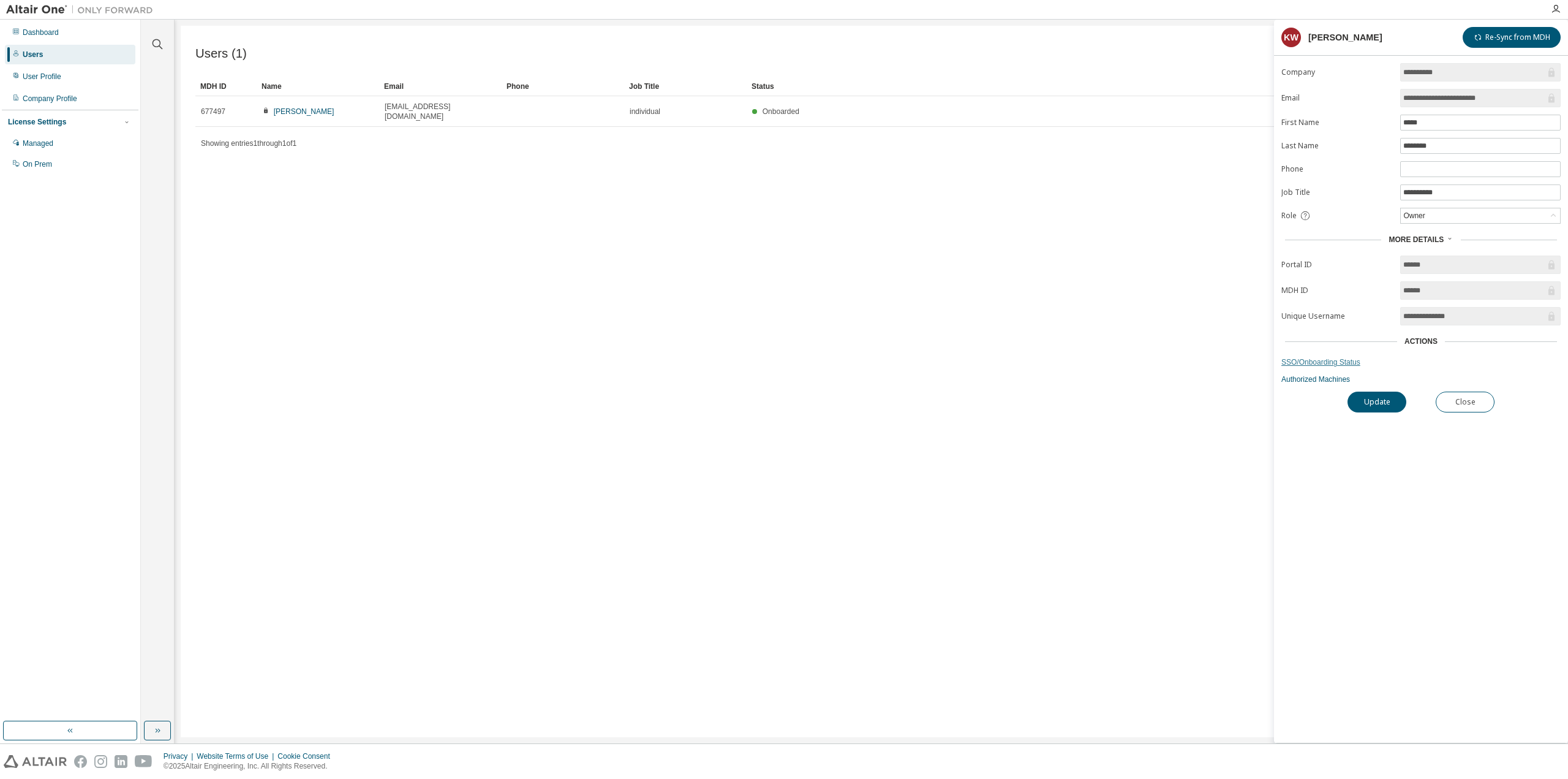
click at [1308, 364] on link "SSO/Onboarding Status" at bounding box center [1421, 362] width 279 height 10
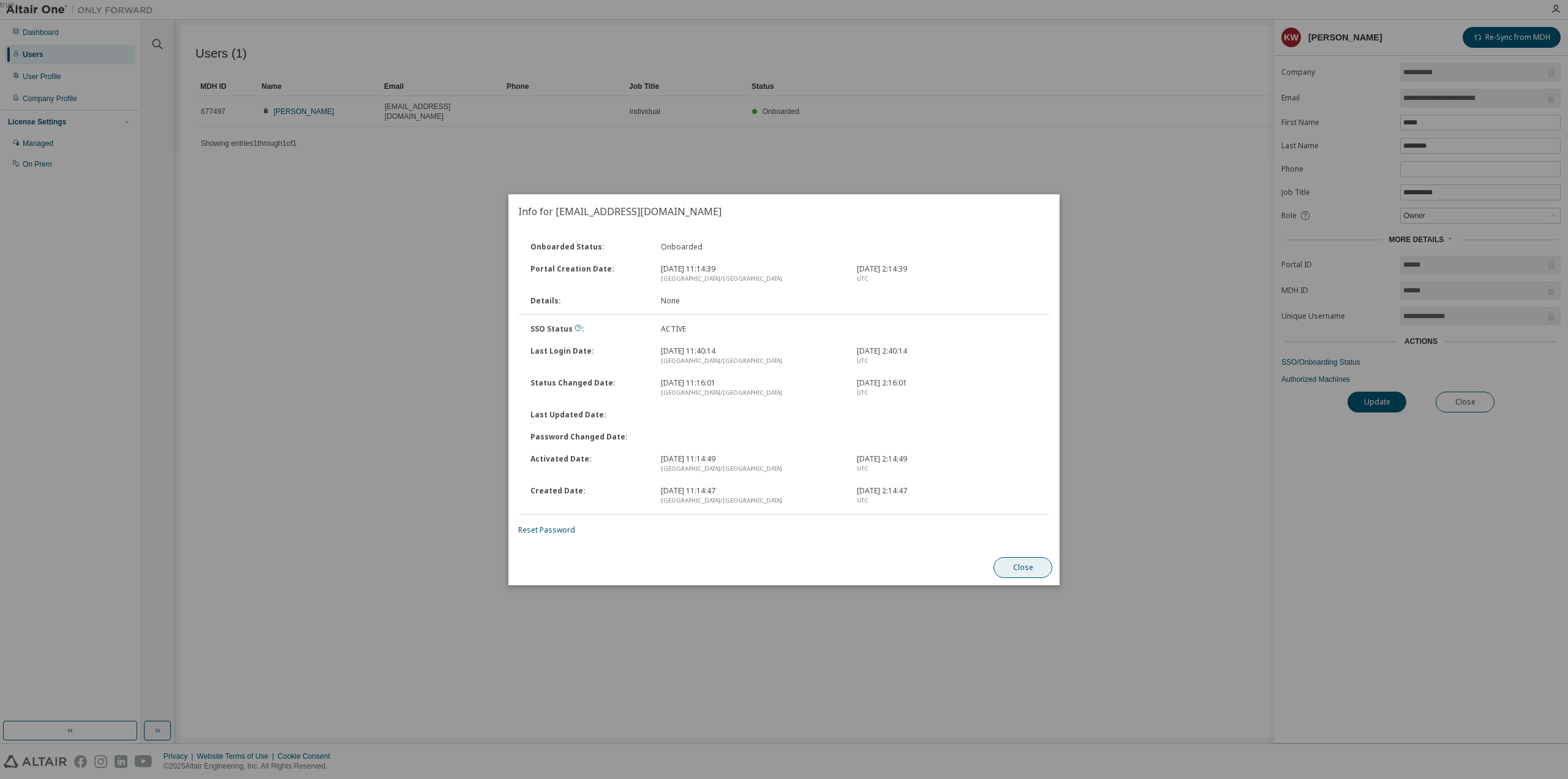
click at [1036, 570] on button "Close" at bounding box center [1022, 567] width 59 height 21
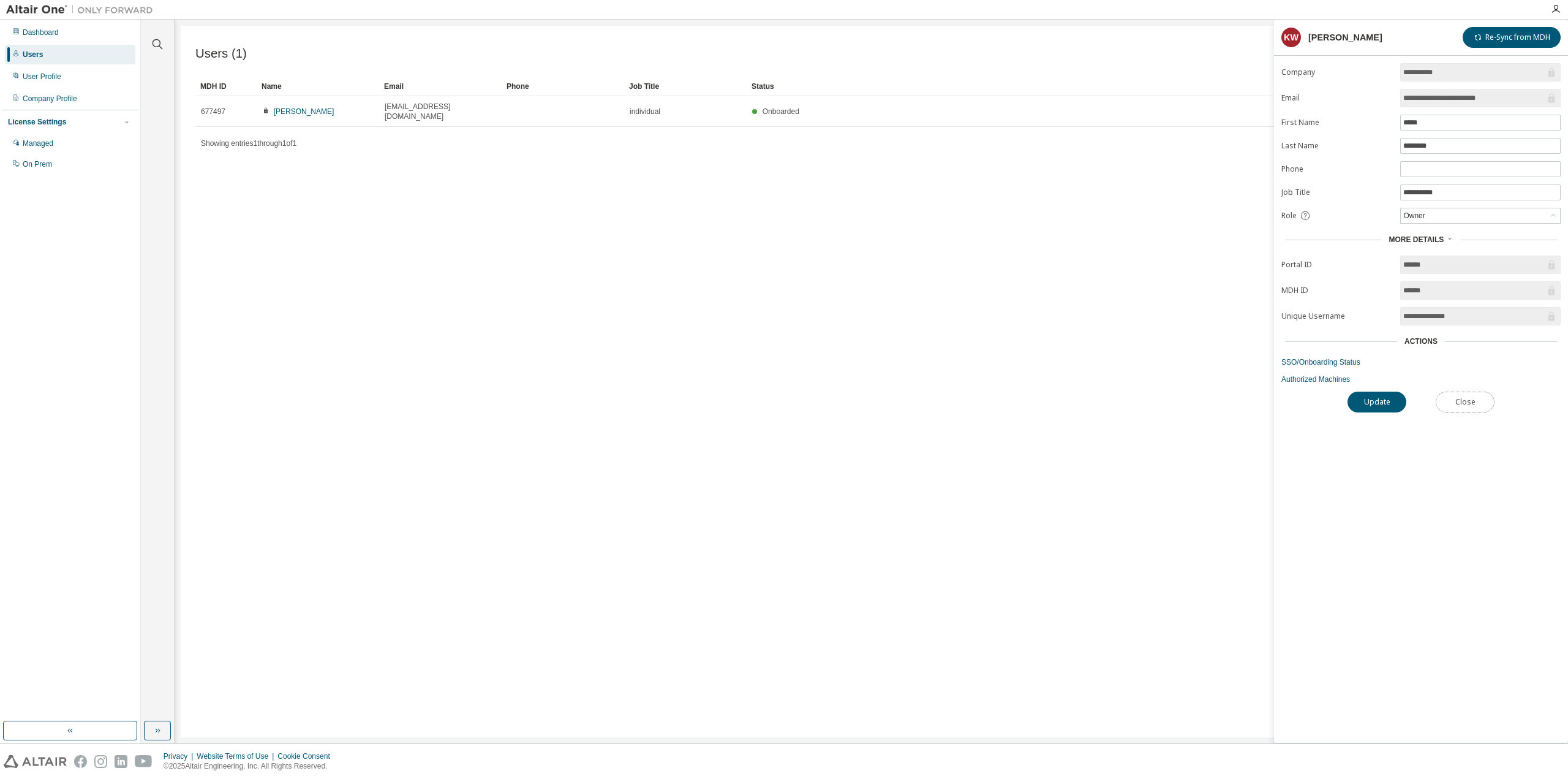
click at [1451, 406] on button "Close" at bounding box center [1465, 402] width 59 height 21
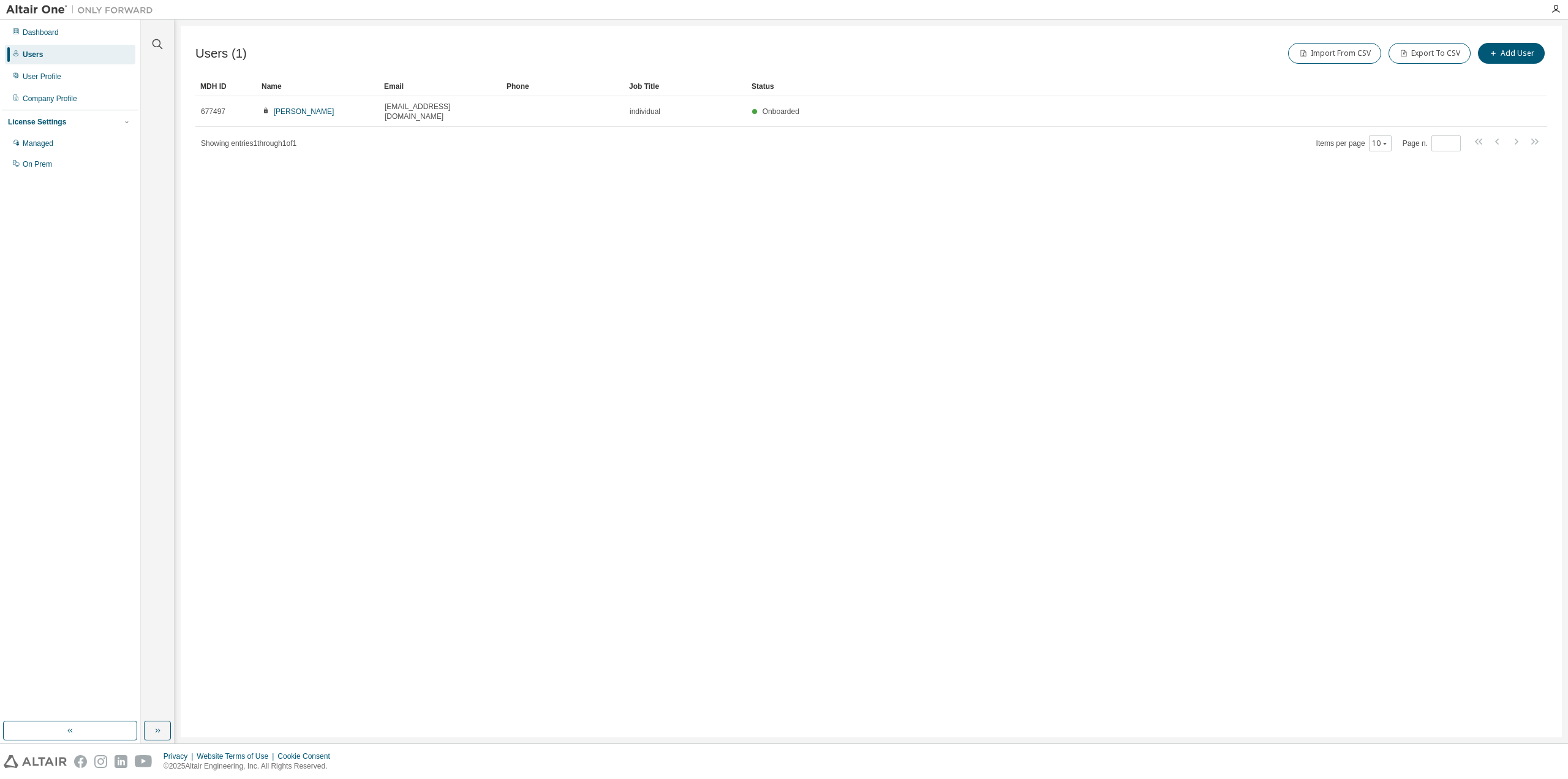
click at [44, 12] on img at bounding box center [82, 10] width 153 height 13
click at [38, 9] on img at bounding box center [82, 10] width 153 height 13
drag, startPoint x: 101, startPoint y: 6, endPoint x: 95, endPoint y: 4, distance: 6.3
click at [100, 5] on img at bounding box center [82, 10] width 153 height 13
click at [45, 35] on div "Dashboard" at bounding box center [41, 32] width 36 height 10
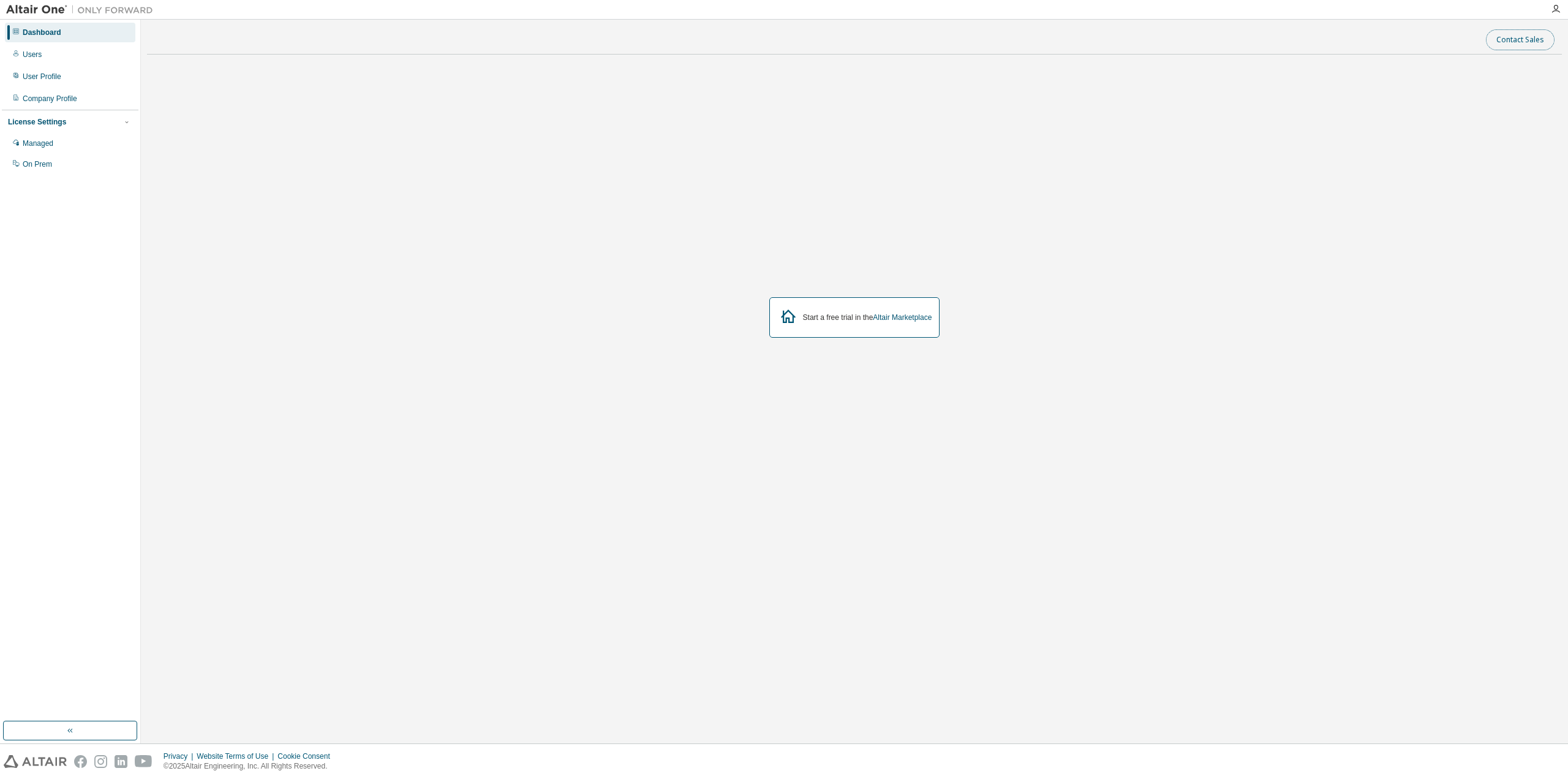
click at [1508, 46] on button "Contact Sales" at bounding box center [1521, 40] width 69 height 21
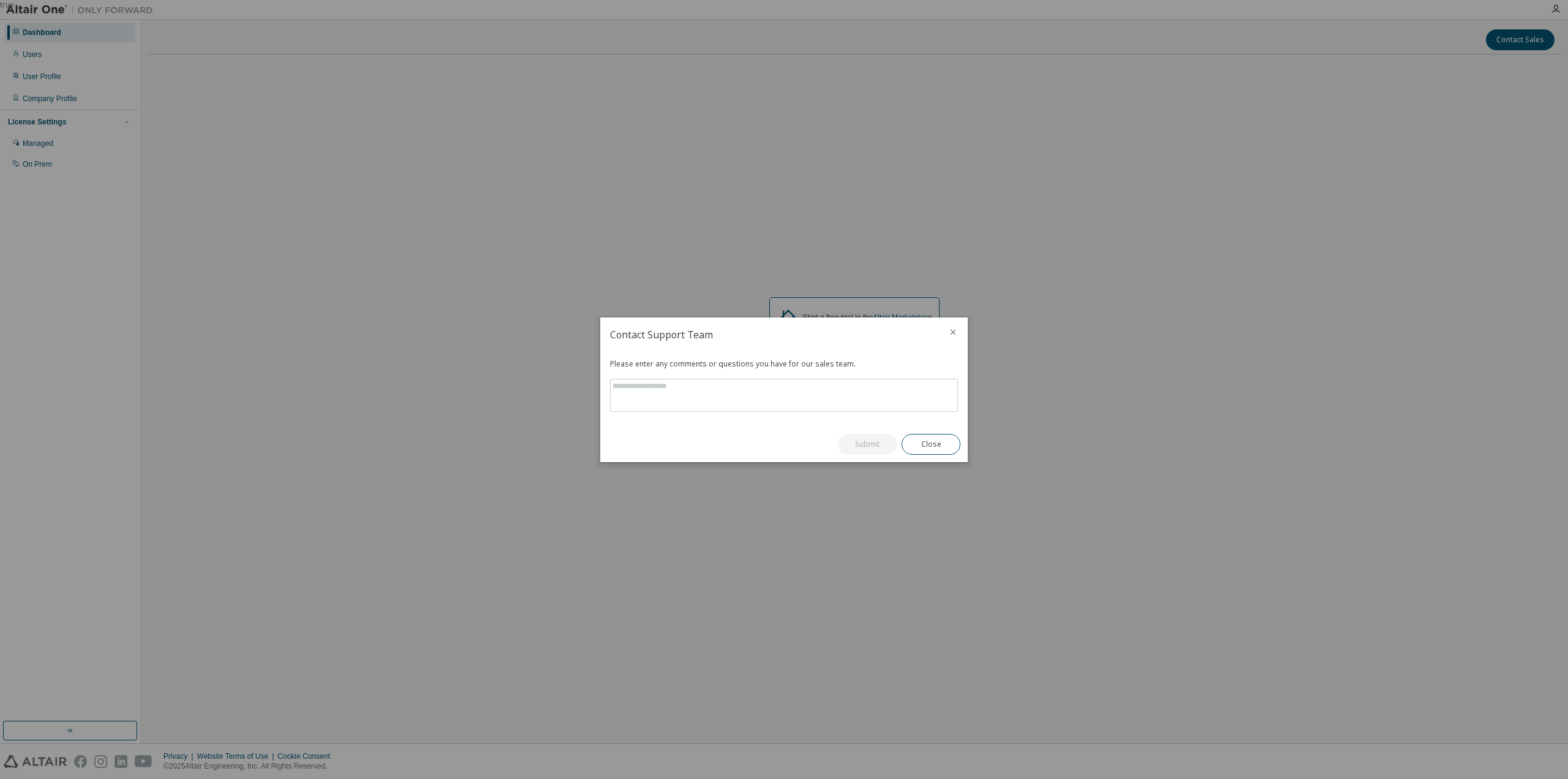
click at [952, 327] on div at bounding box center [953, 333] width 30 height 32
click at [953, 333] on icon "close" at bounding box center [953, 332] width 5 height 5
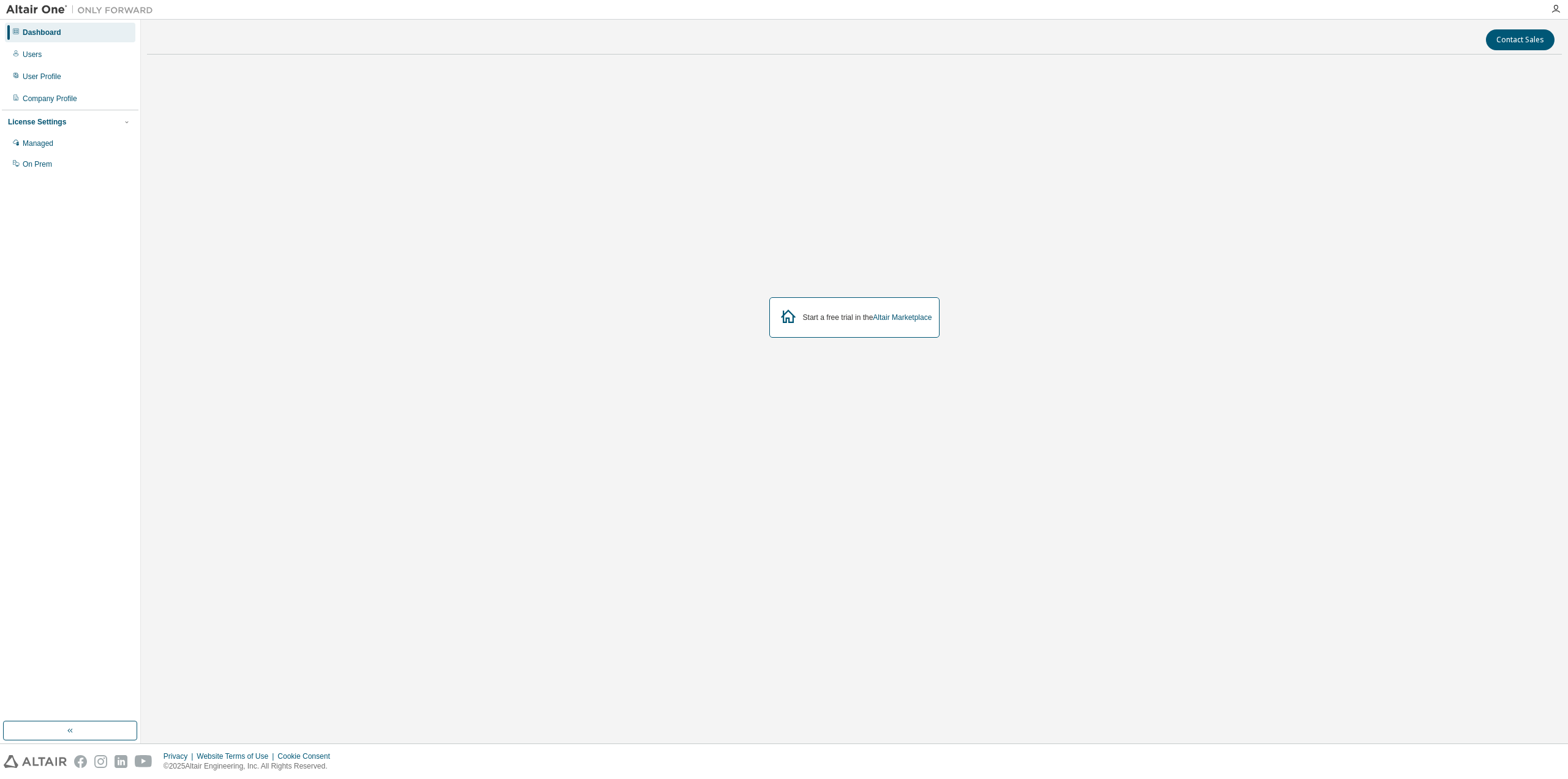
click at [875, 324] on div "Start a free trial in the Altair Marketplace" at bounding box center [855, 318] width 171 height 41
click at [891, 321] on link "Altair Marketplace" at bounding box center [902, 317] width 59 height 9
